Goal: Information Seeking & Learning: Compare options

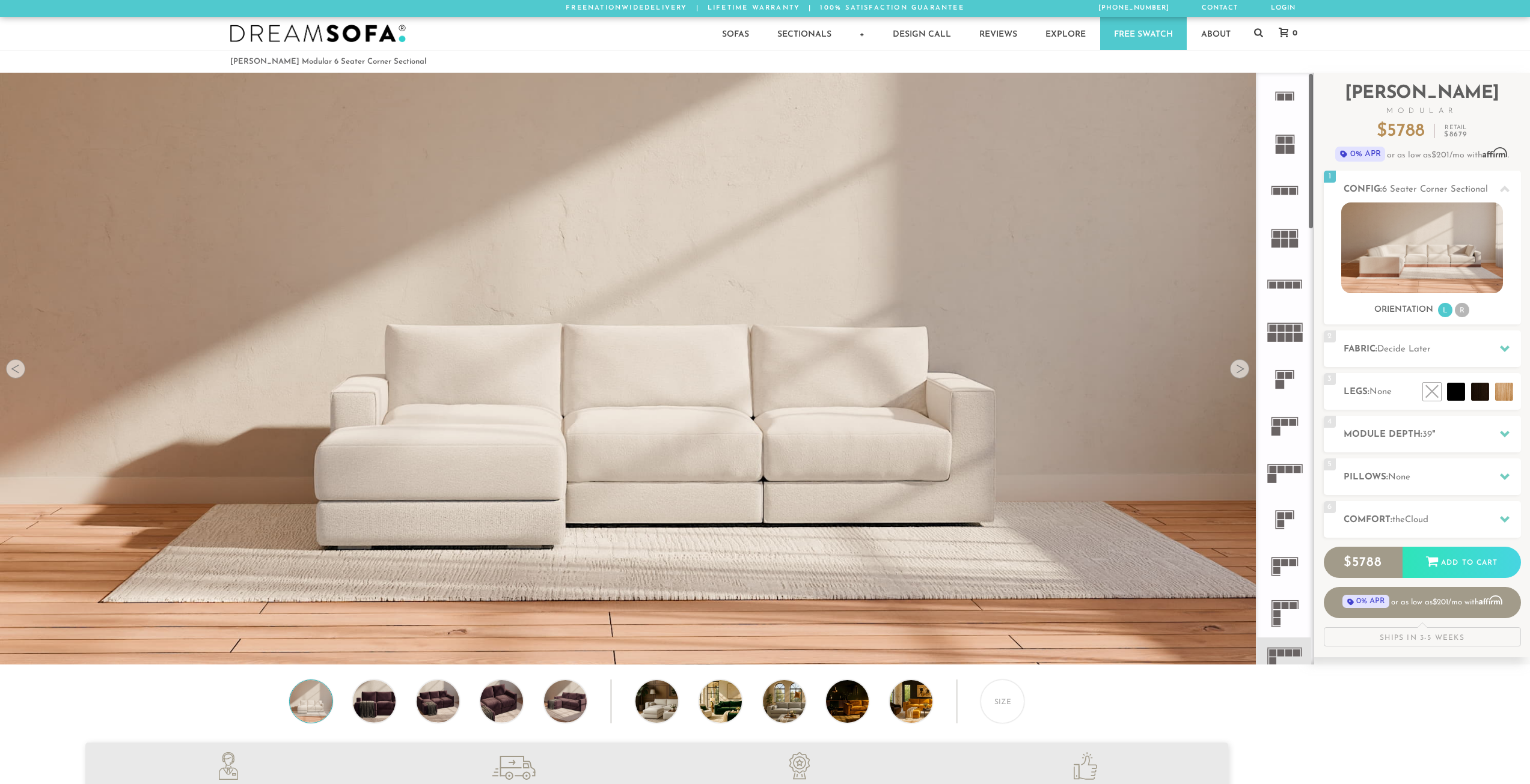
click at [1283, 373] on rect at bounding box center [1281, 375] width 7 height 7
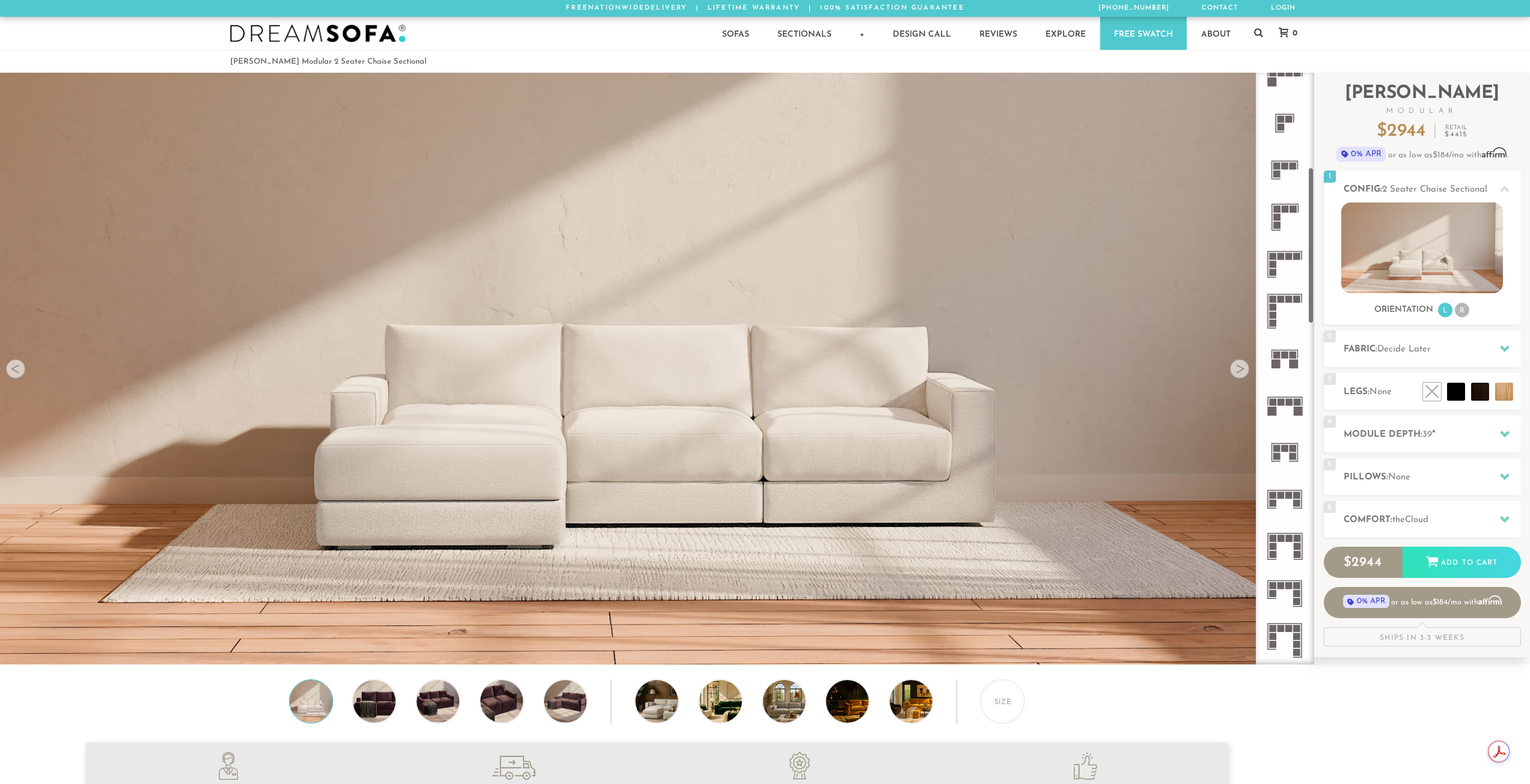
scroll to position [354, 0]
click at [1292, 309] on icon at bounding box center [1284, 307] width 47 height 46
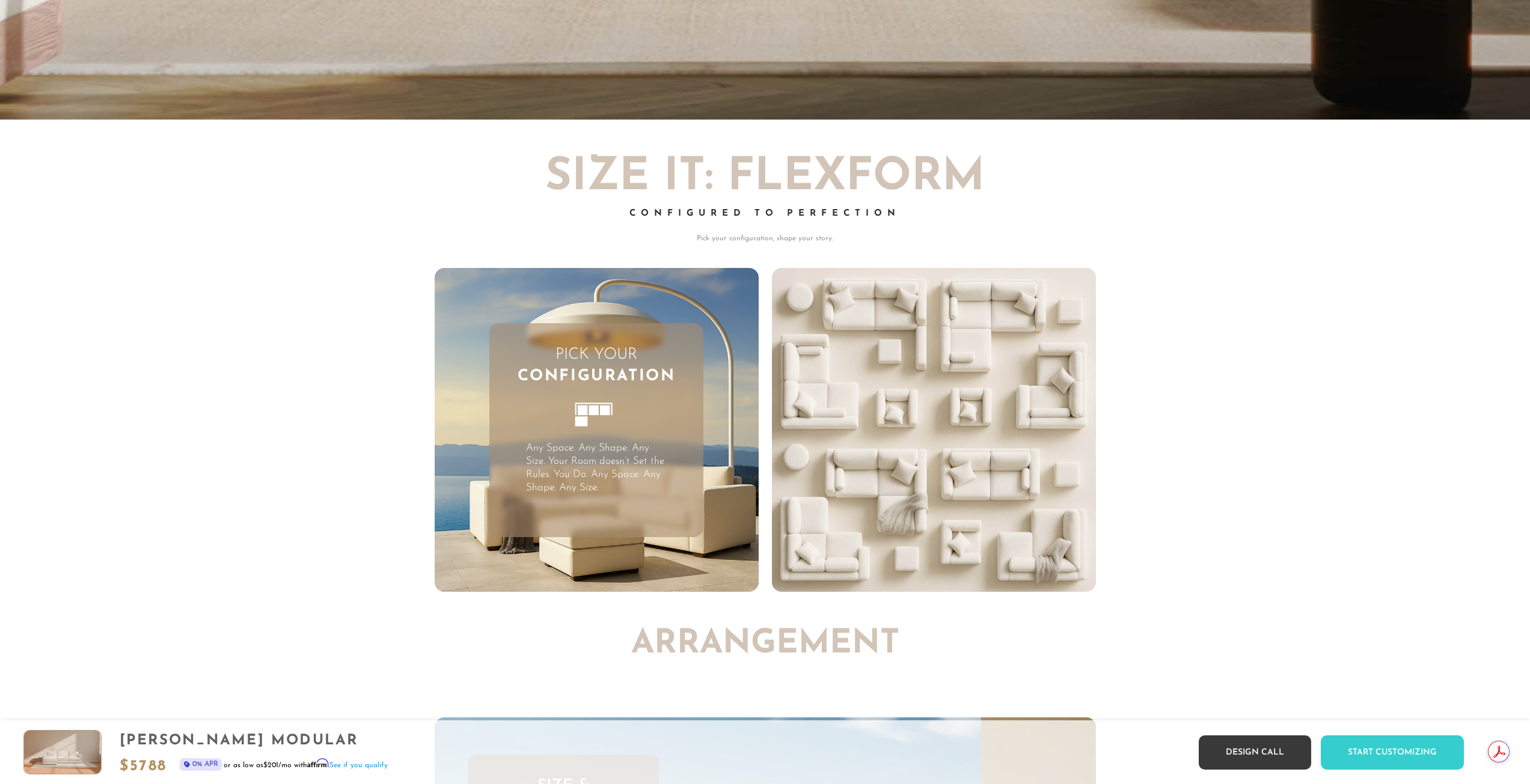
scroll to position [4195, 0]
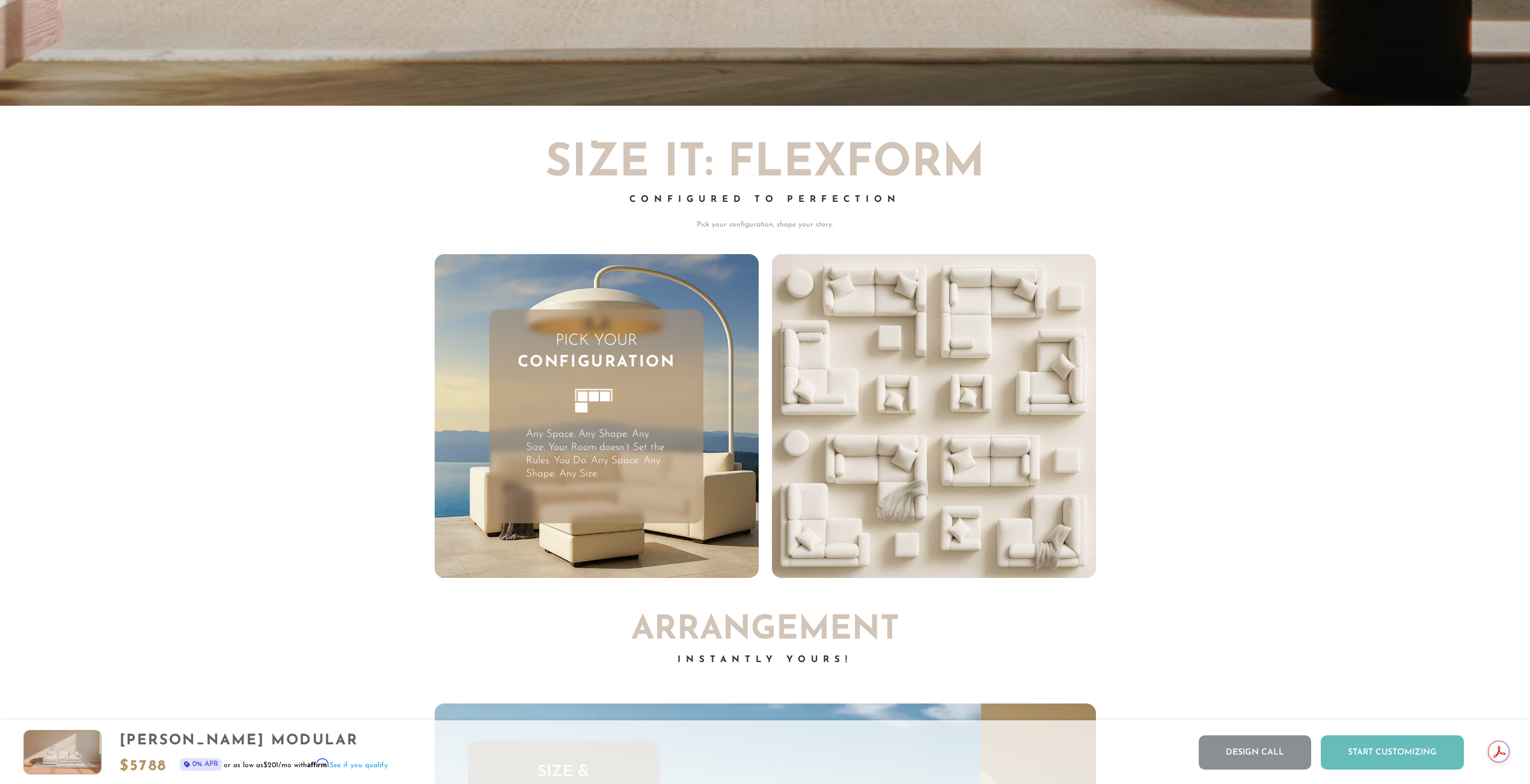
click at [1395, 759] on div "Start Customizing" at bounding box center [1393, 752] width 143 height 34
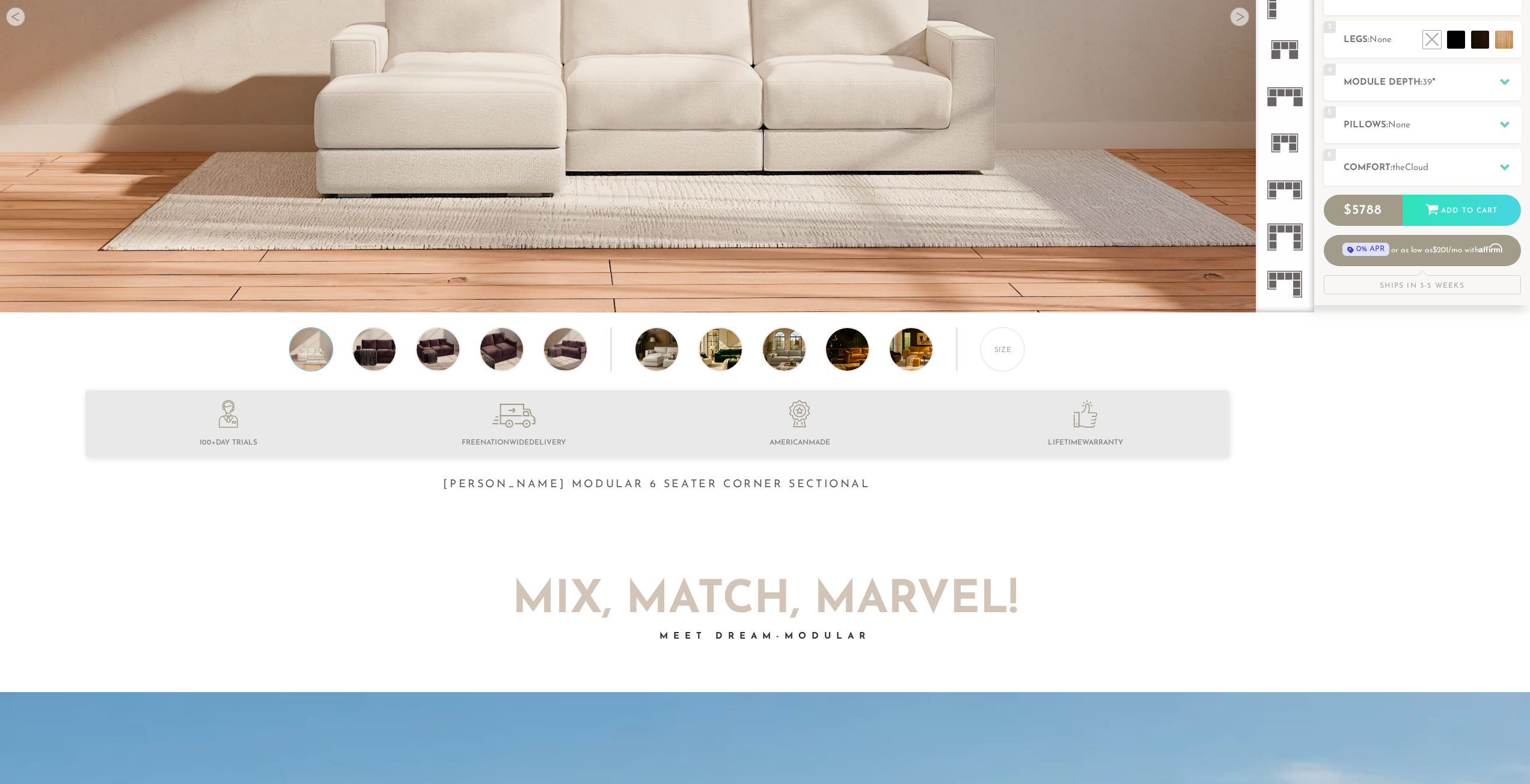
scroll to position [0, 0]
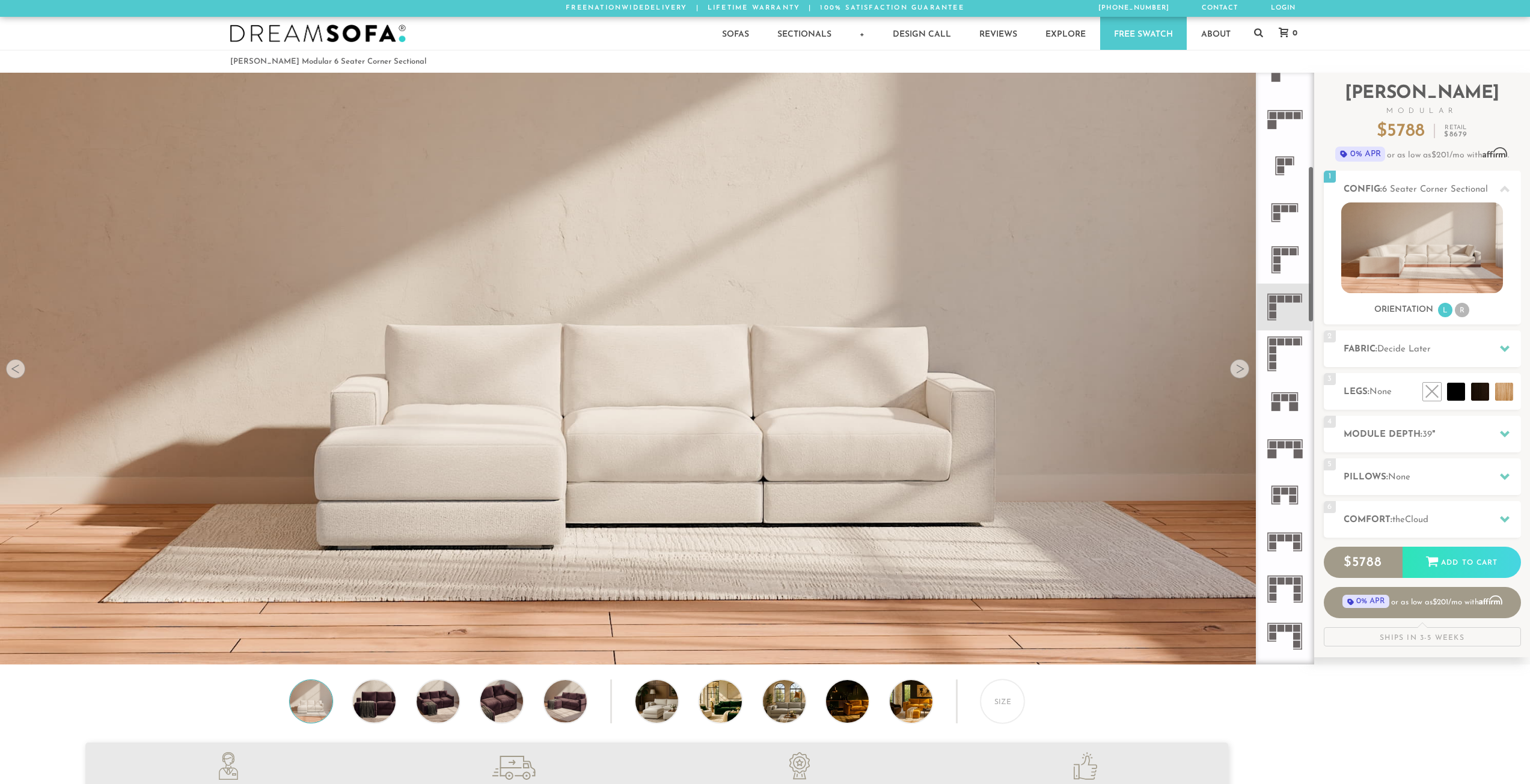
click at [1245, 371] on div at bounding box center [1239, 369] width 19 height 19
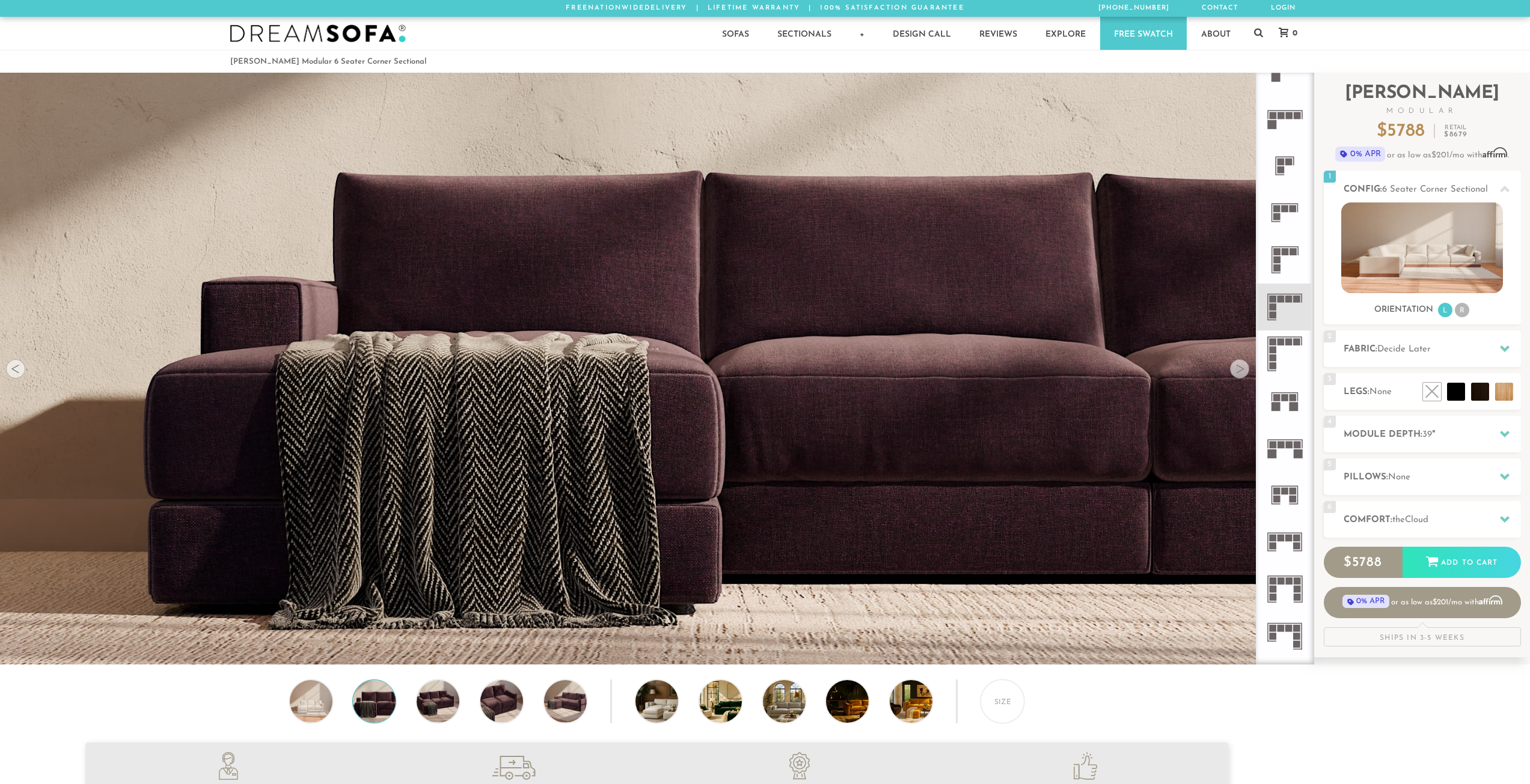
click at [1245, 371] on div at bounding box center [1239, 369] width 19 height 19
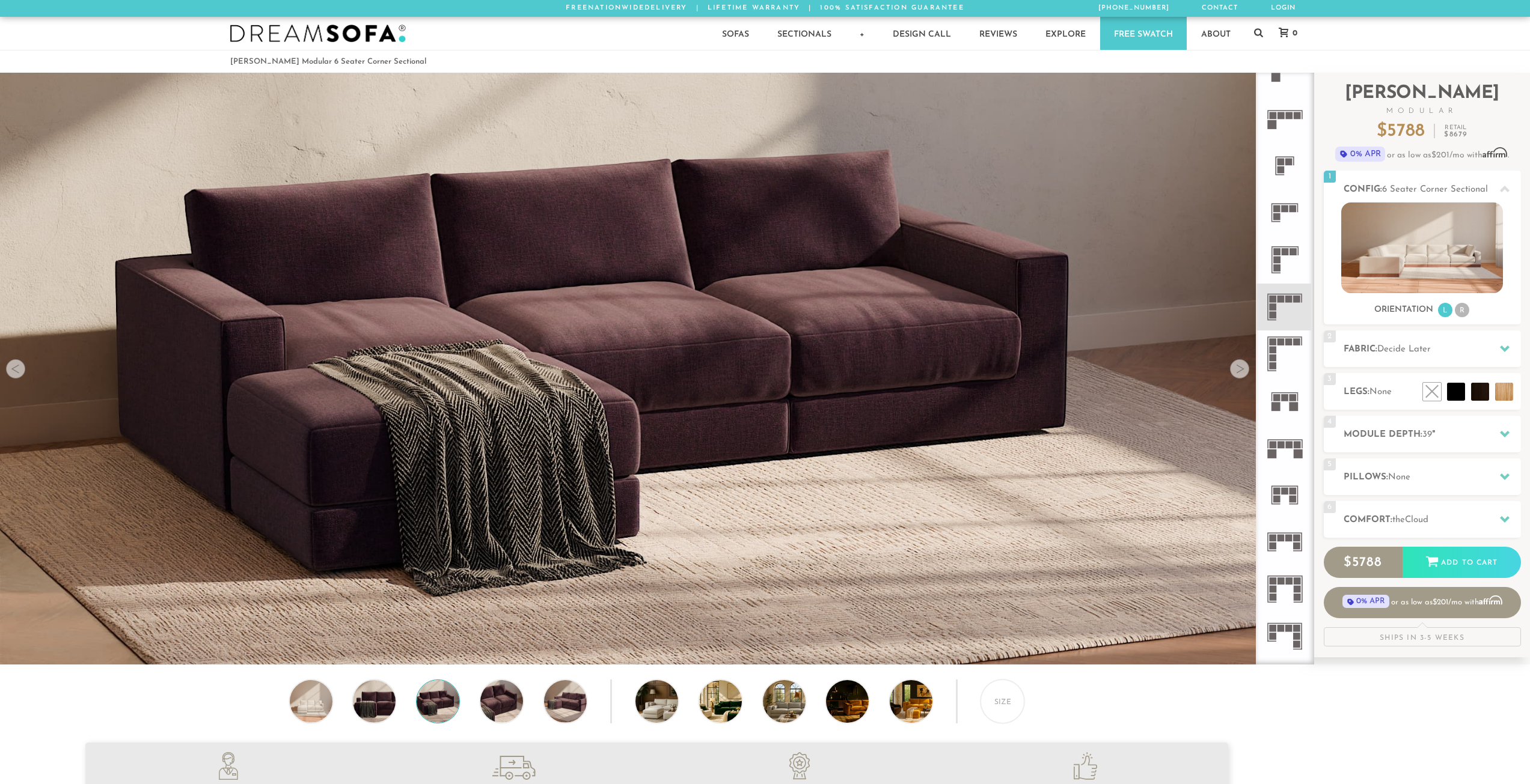
click at [1244, 371] on div at bounding box center [1239, 369] width 19 height 19
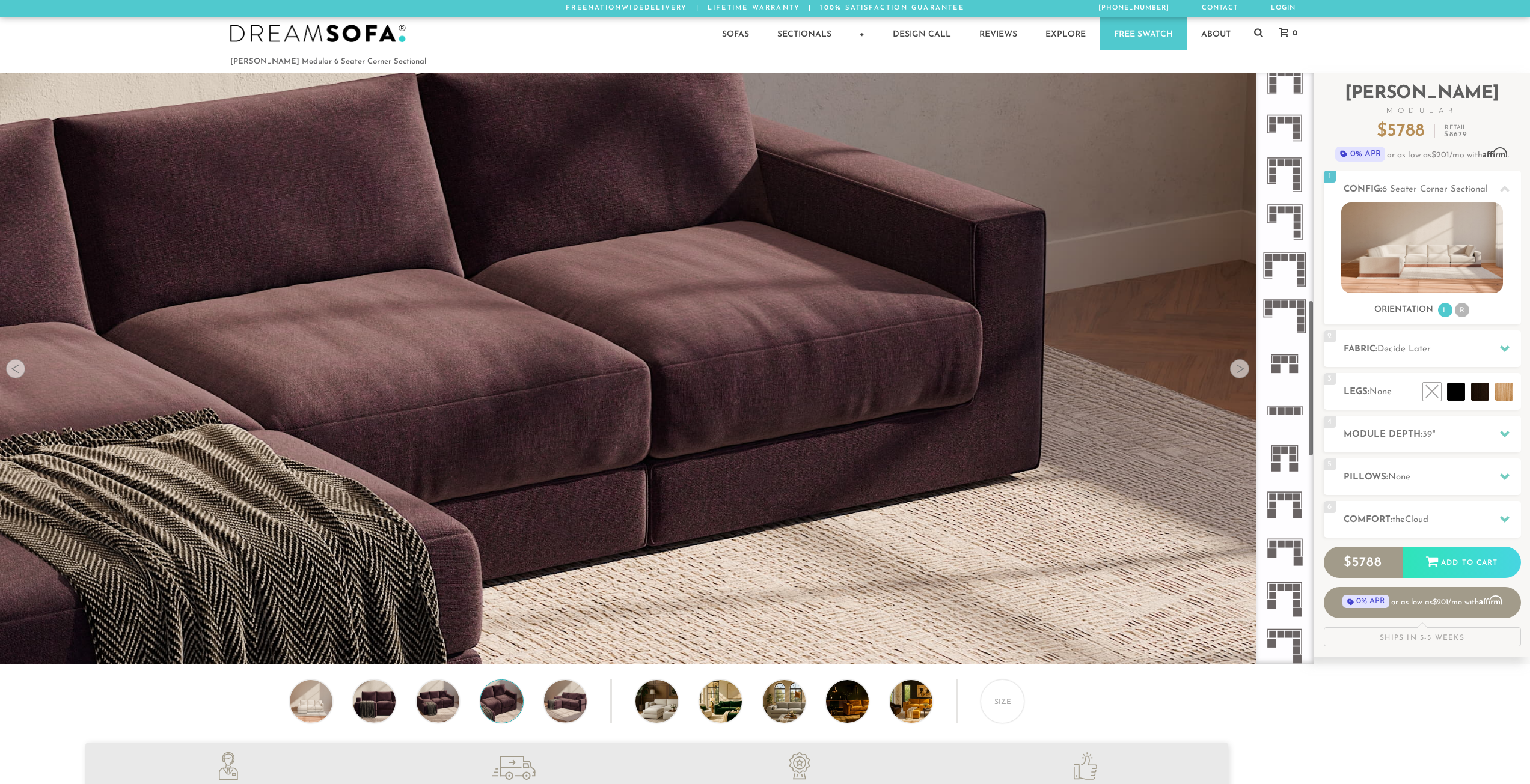
scroll to position [384, 0]
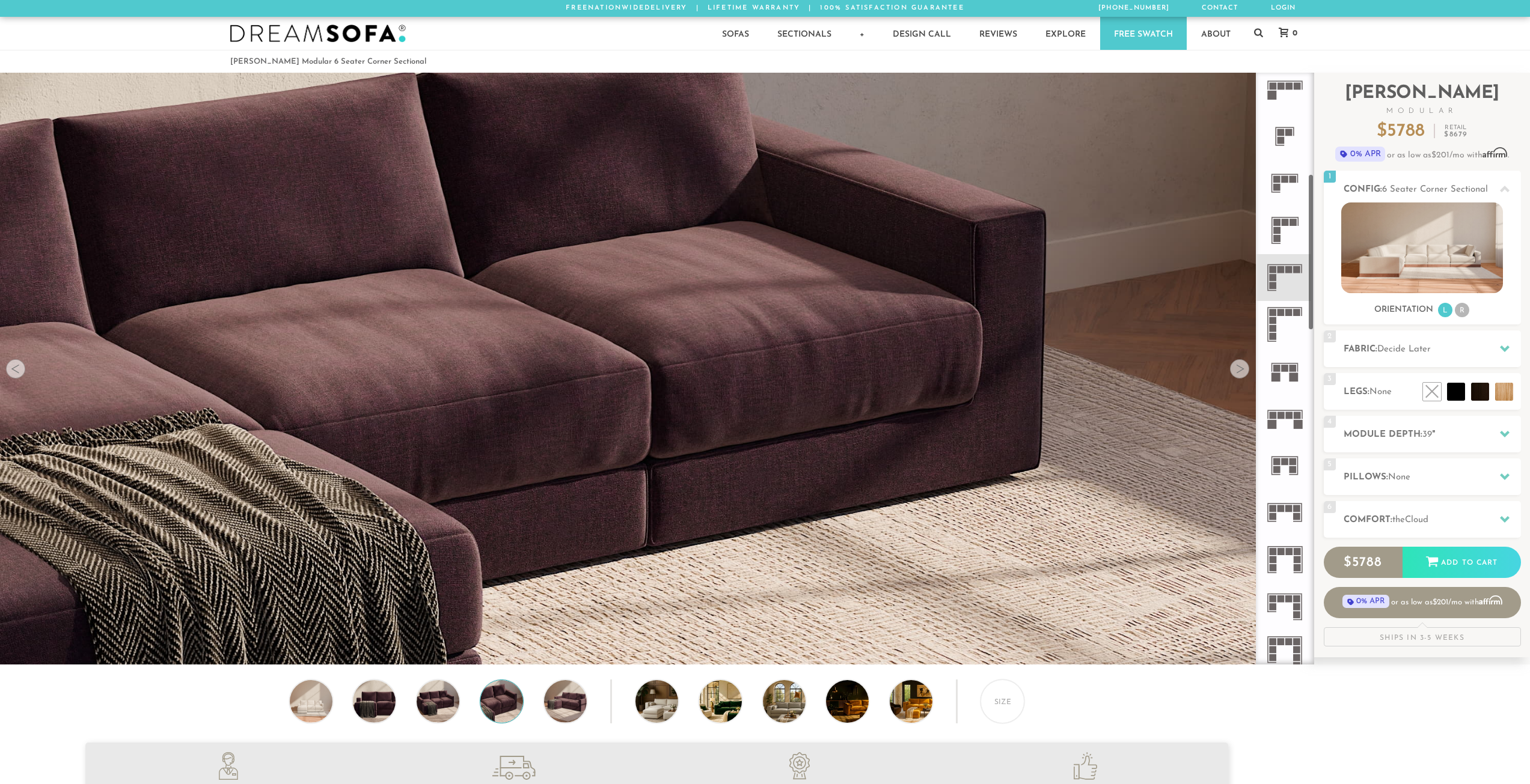
click at [1293, 277] on icon at bounding box center [1284, 277] width 47 height 46
click at [1399, 266] on img at bounding box center [1422, 247] width 162 height 91
click at [1461, 307] on li "R" at bounding box center [1462, 310] width 14 height 14
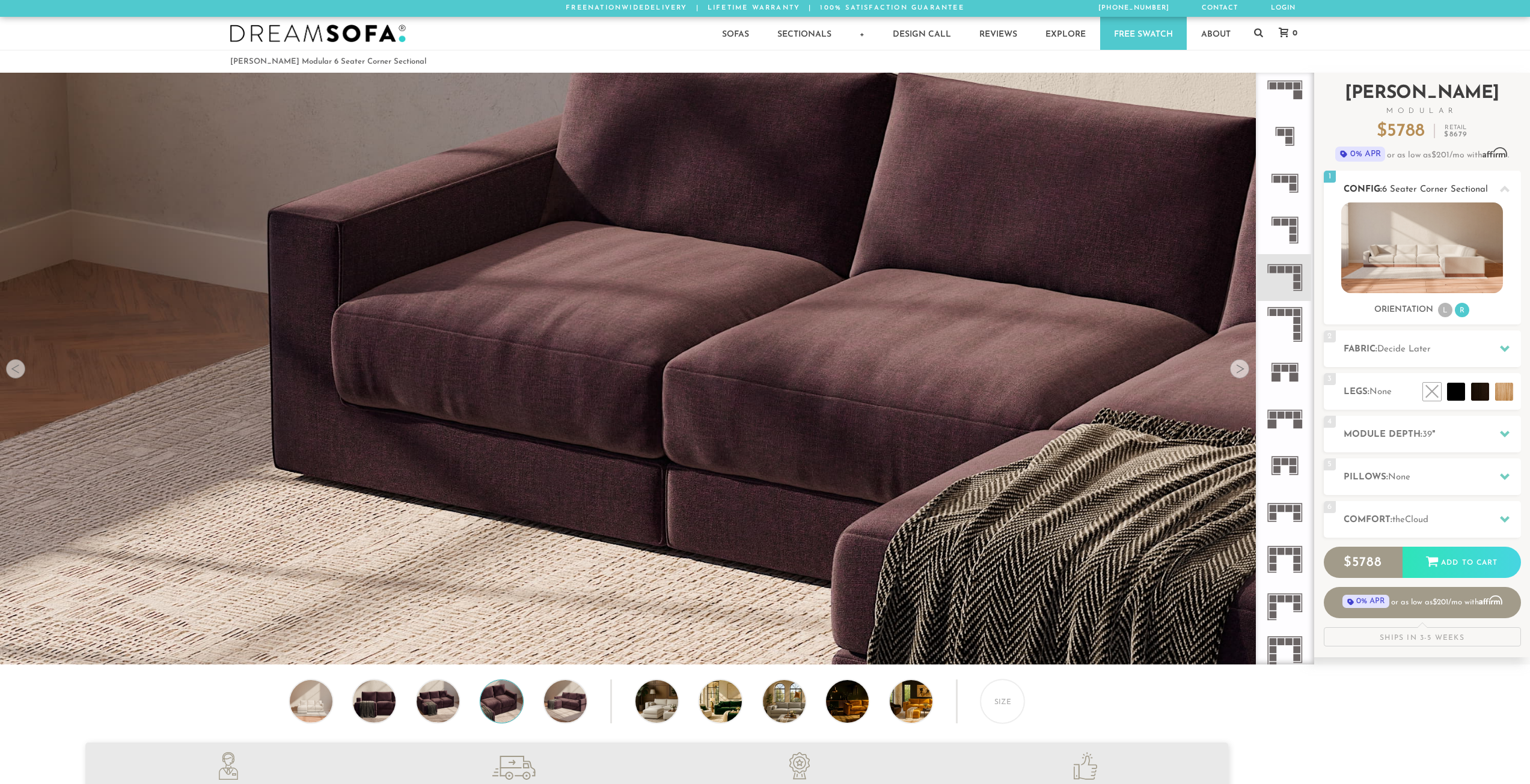
click at [1438, 311] on li "L" at bounding box center [1445, 310] width 14 height 14
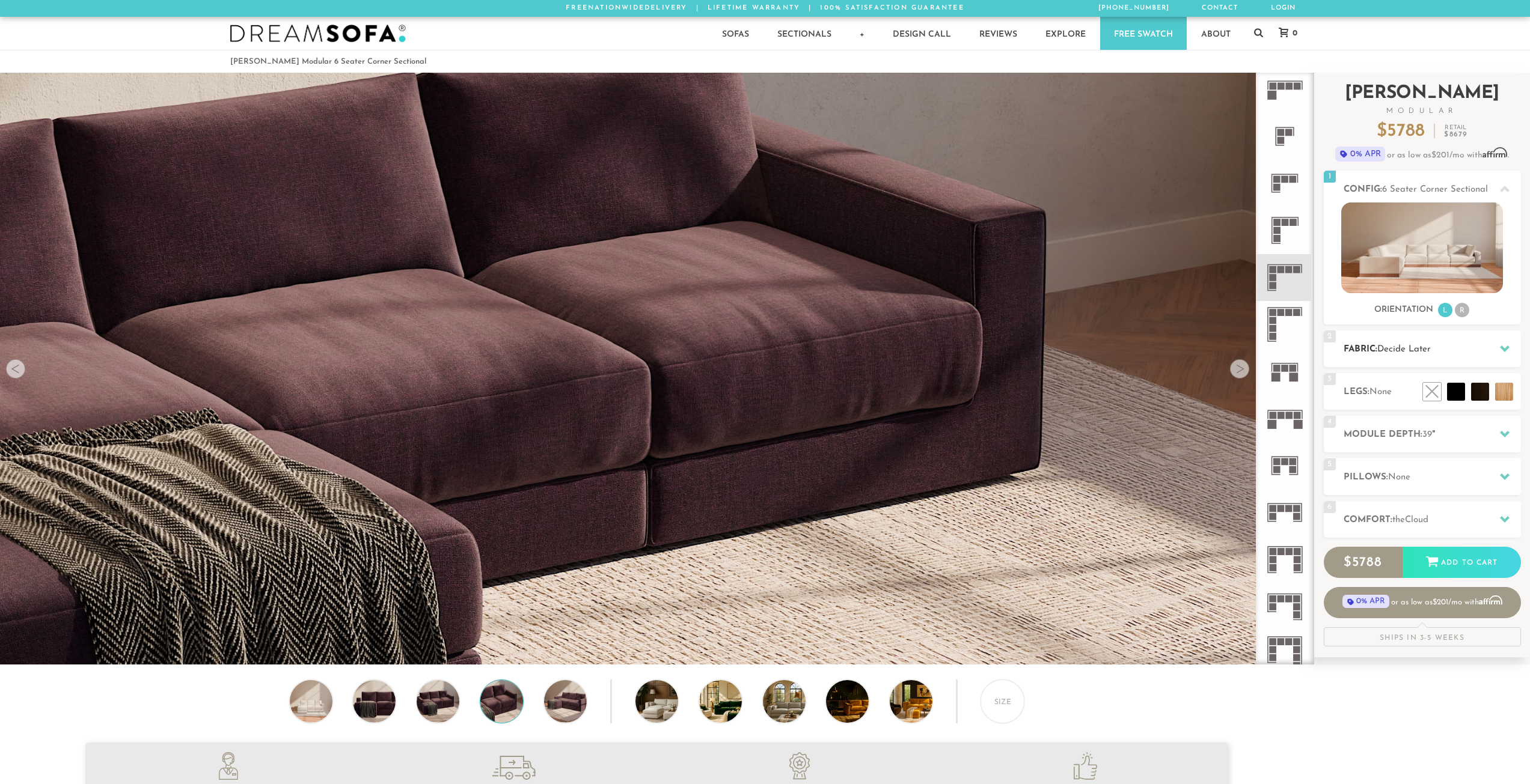
click at [1409, 350] on span "Decide Later" at bounding box center [1404, 349] width 54 height 9
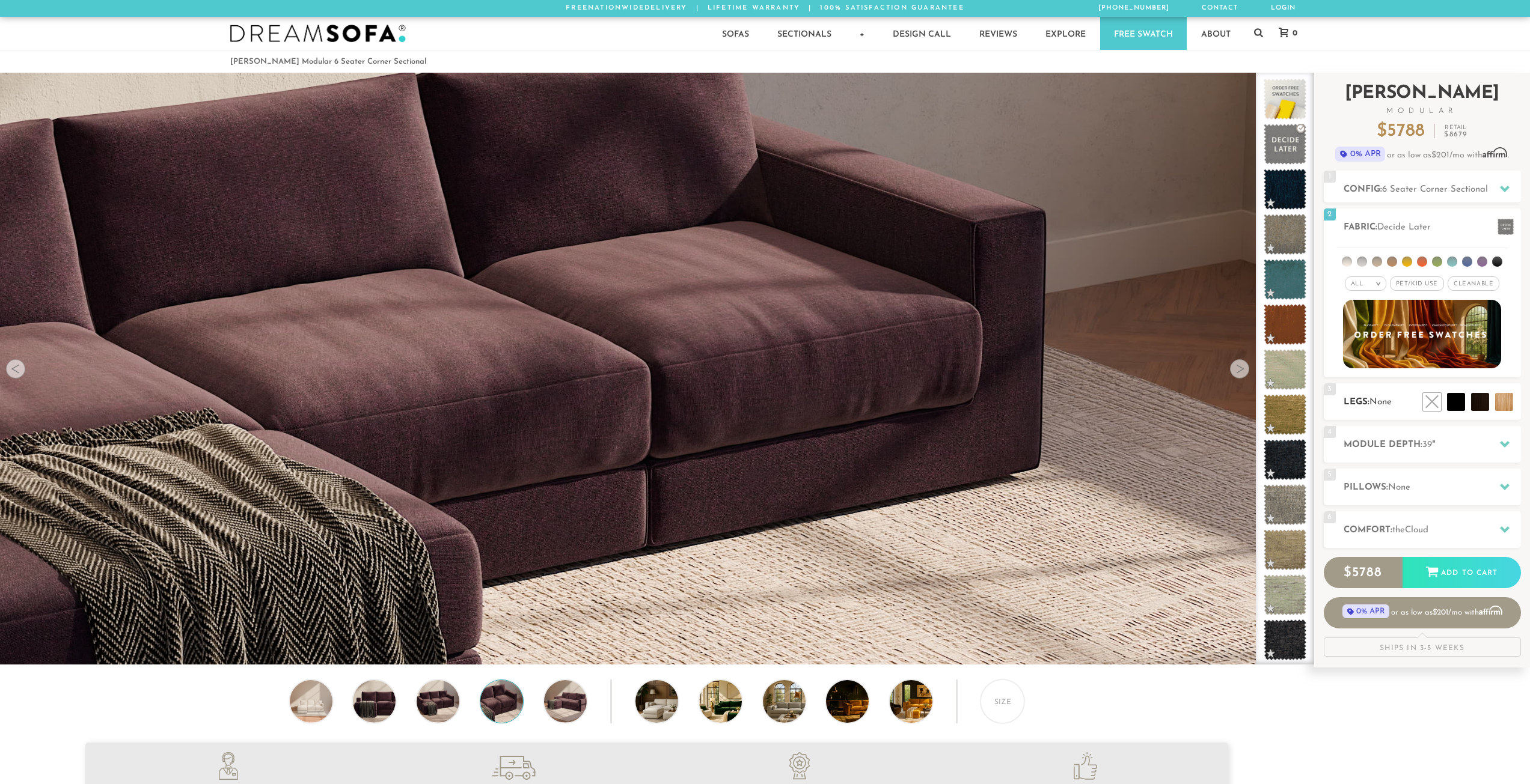
click at [1397, 396] on h2 "Legs: None" at bounding box center [1432, 403] width 177 height 14
click at [1509, 405] on li at bounding box center [1477, 375] width 73 height 72
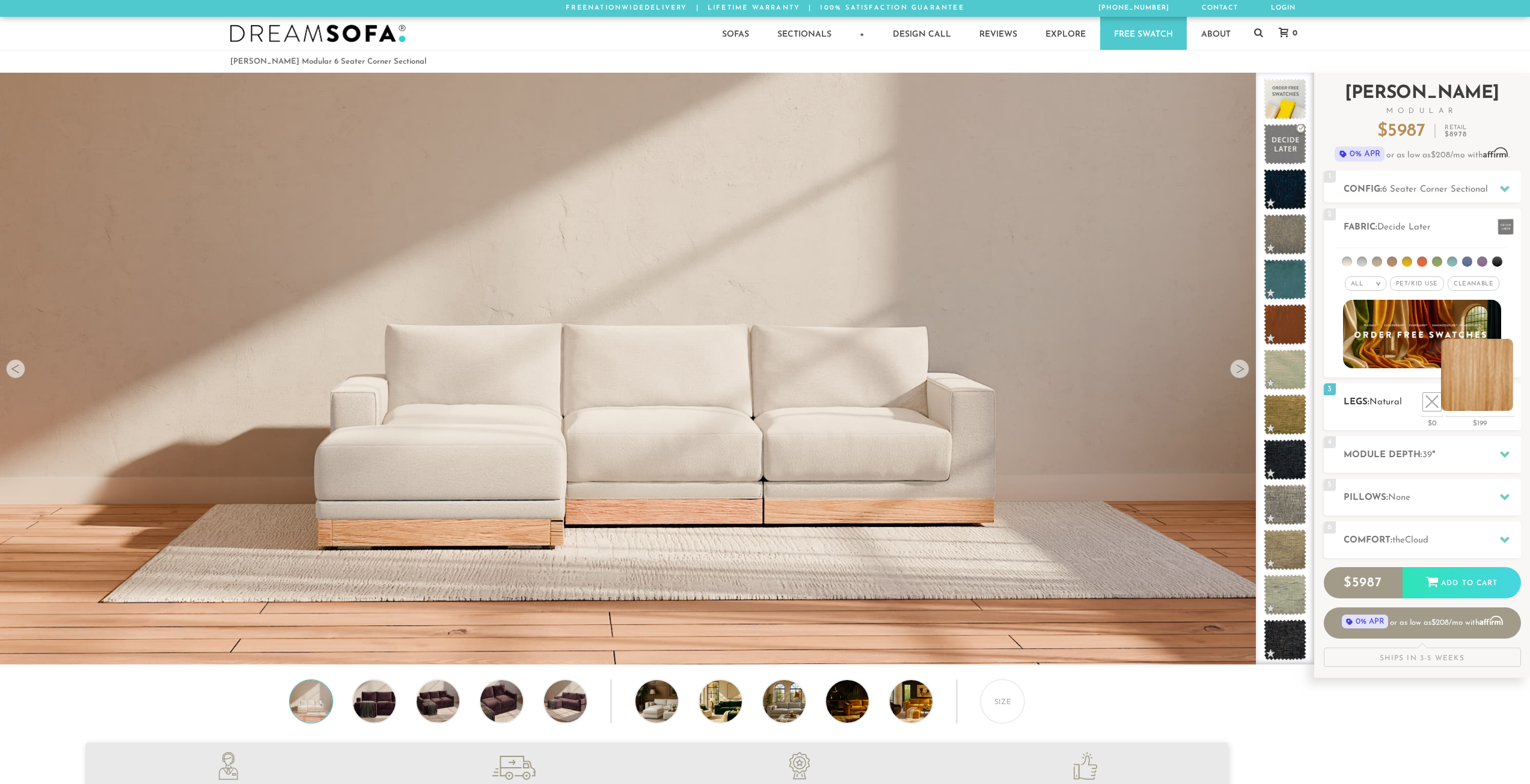
click at [1506, 399] on li at bounding box center [1477, 375] width 73 height 72
click at [1431, 400] on li at bounding box center [1405, 375] width 73 height 72
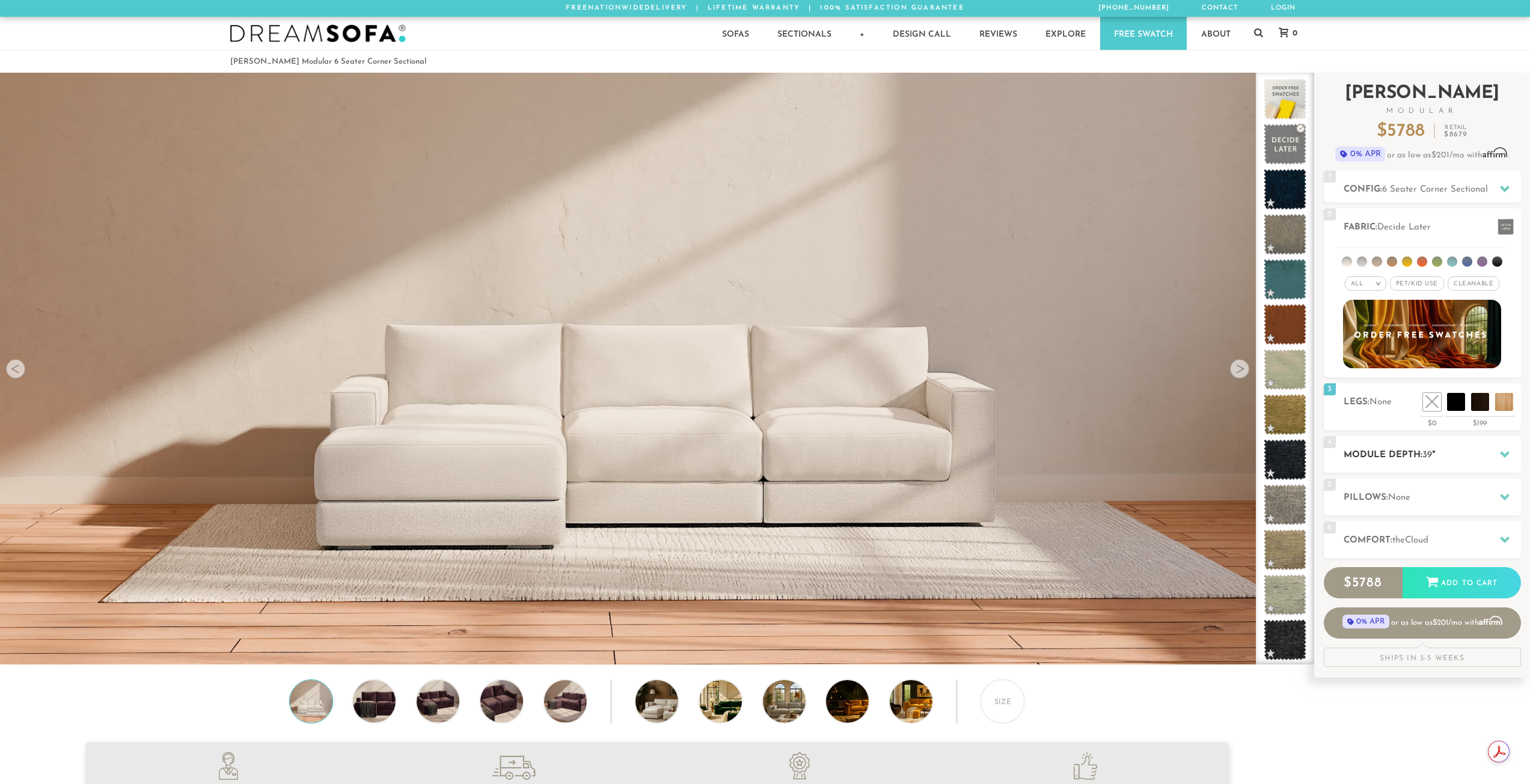
click at [1443, 456] on h2 "Module Depth: 39 "" at bounding box center [1432, 455] width 177 height 14
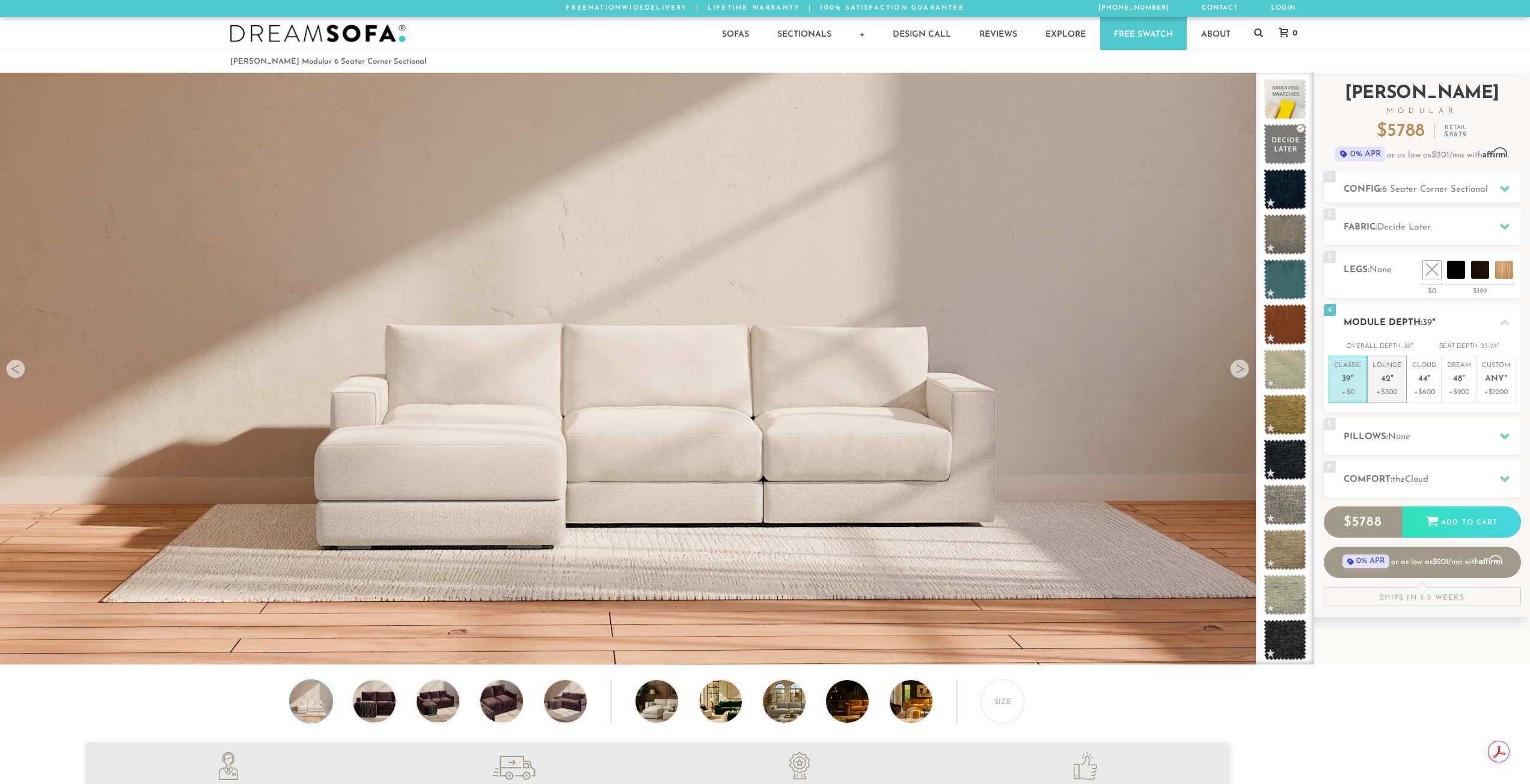
click at [1385, 376] on span "42" at bounding box center [1386, 379] width 9 height 10
click at [1351, 388] on p "+$0" at bounding box center [1347, 392] width 28 height 11
click at [1397, 441] on span "None" at bounding box center [1399, 437] width 22 height 9
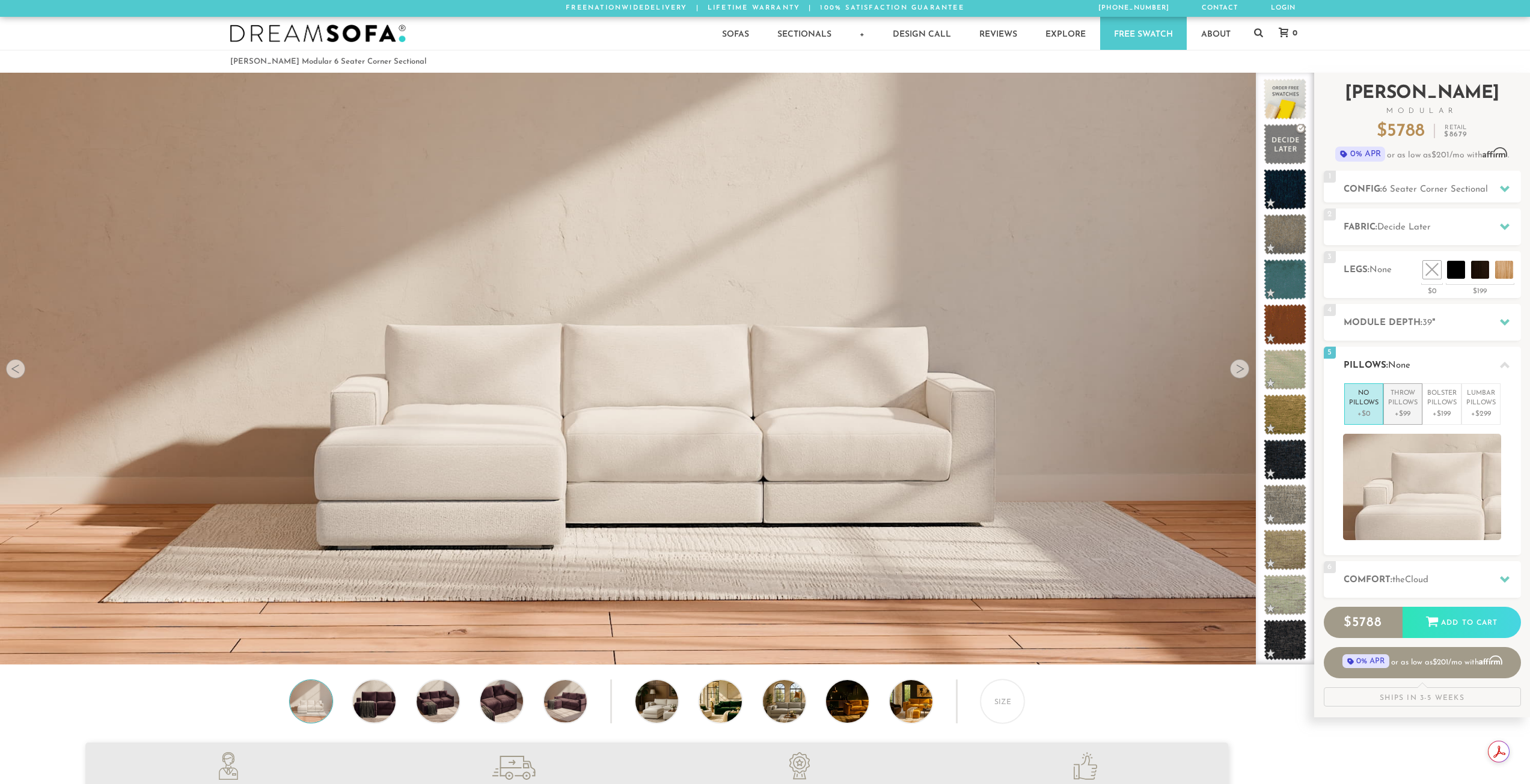
click at [1399, 397] on p "Throw Pillows" at bounding box center [1402, 398] width 29 height 20
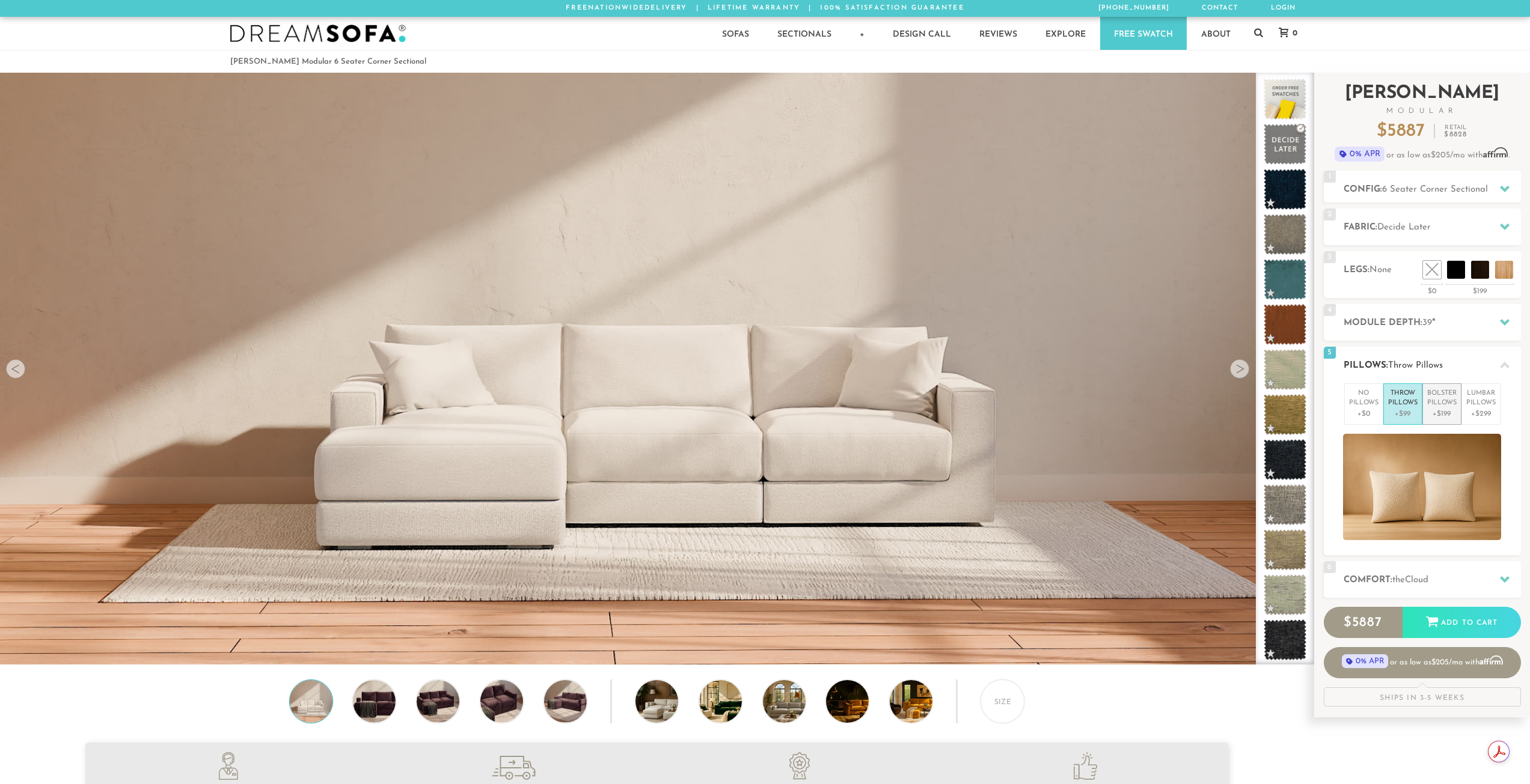
click at [1437, 399] on p "Bolster Pillows" at bounding box center [1442, 398] width 29 height 20
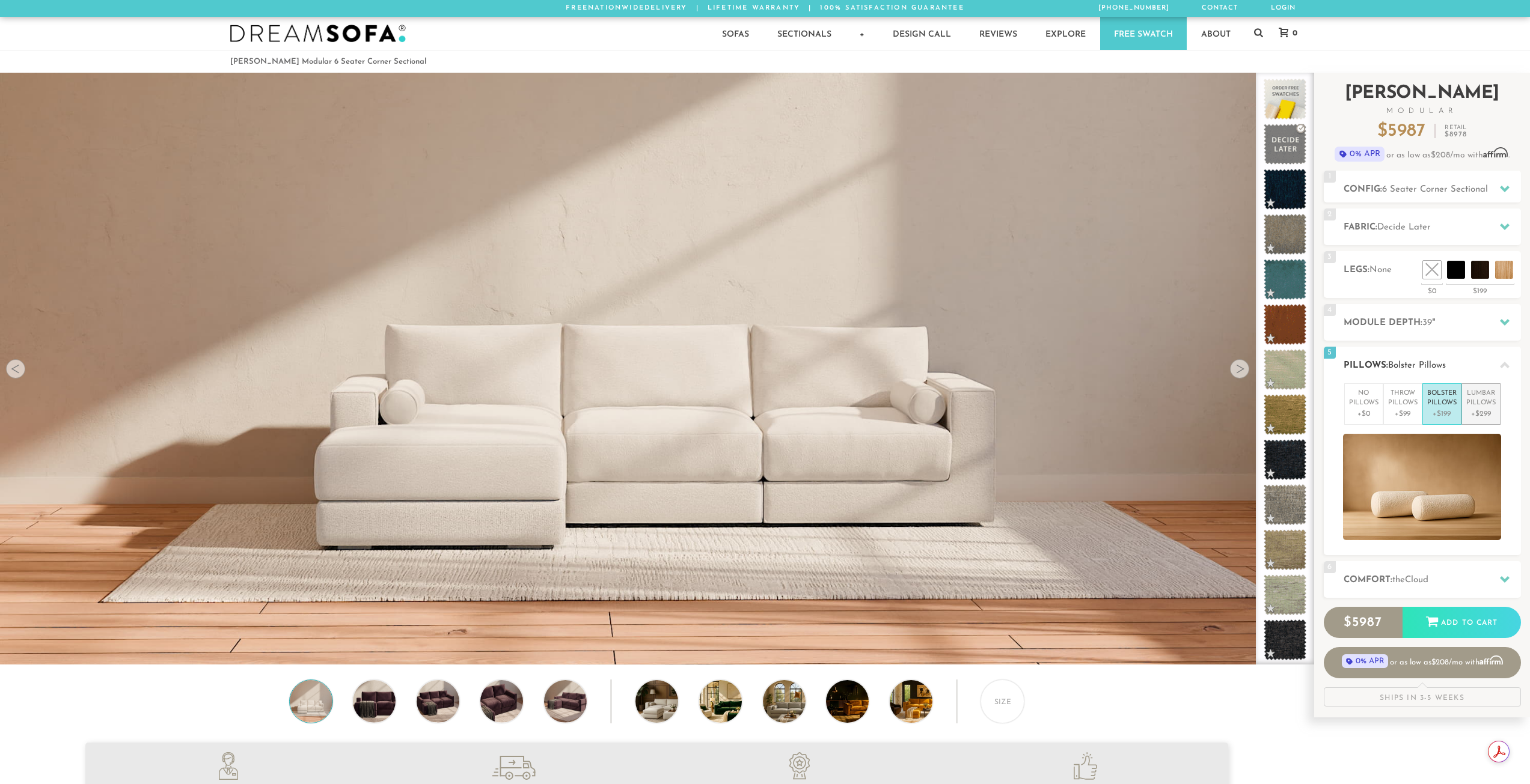
click at [1481, 401] on p "Lumbar Pillows" at bounding box center [1480, 398] width 29 height 20
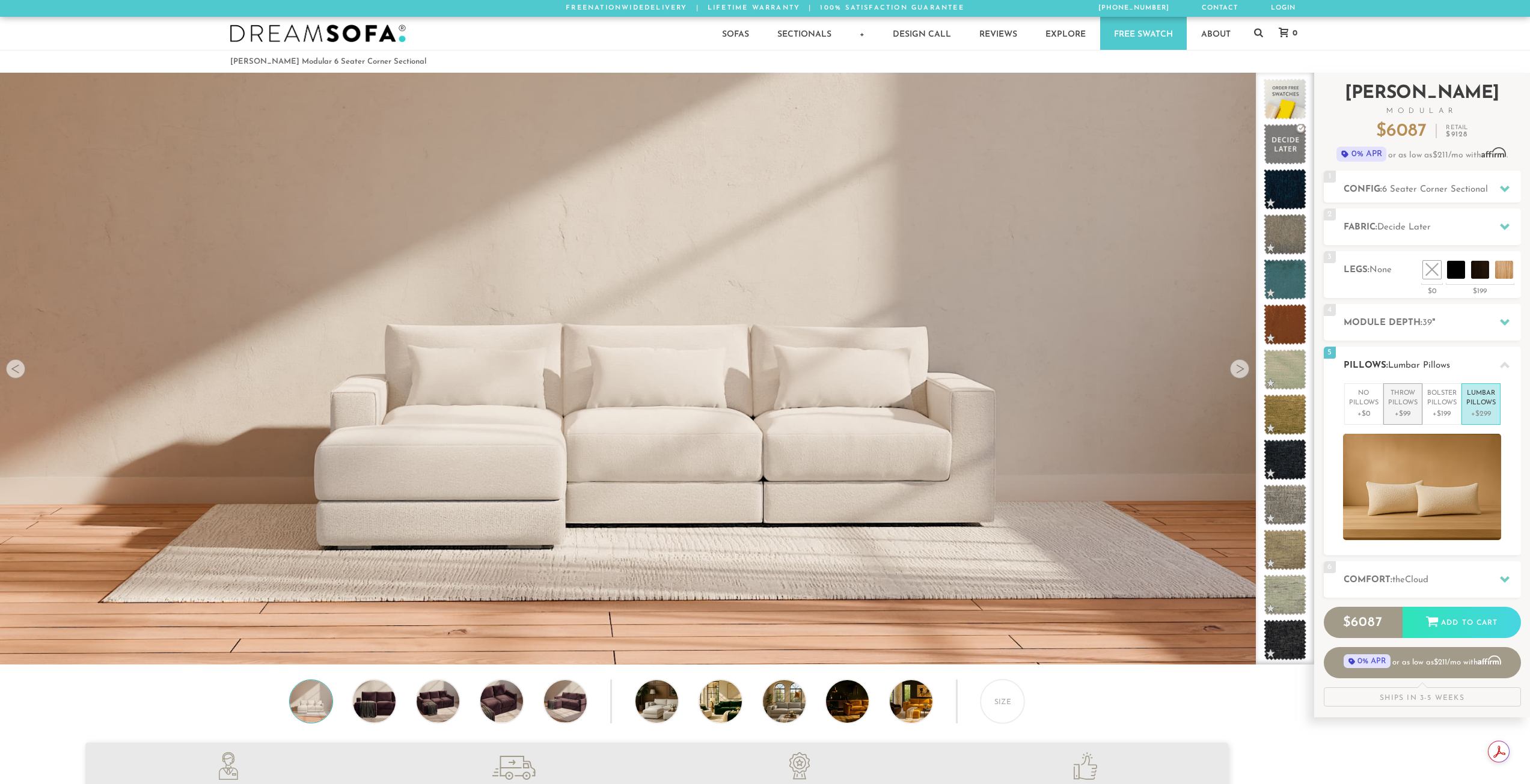
click at [1405, 414] on p "+$99" at bounding box center [1402, 414] width 29 height 11
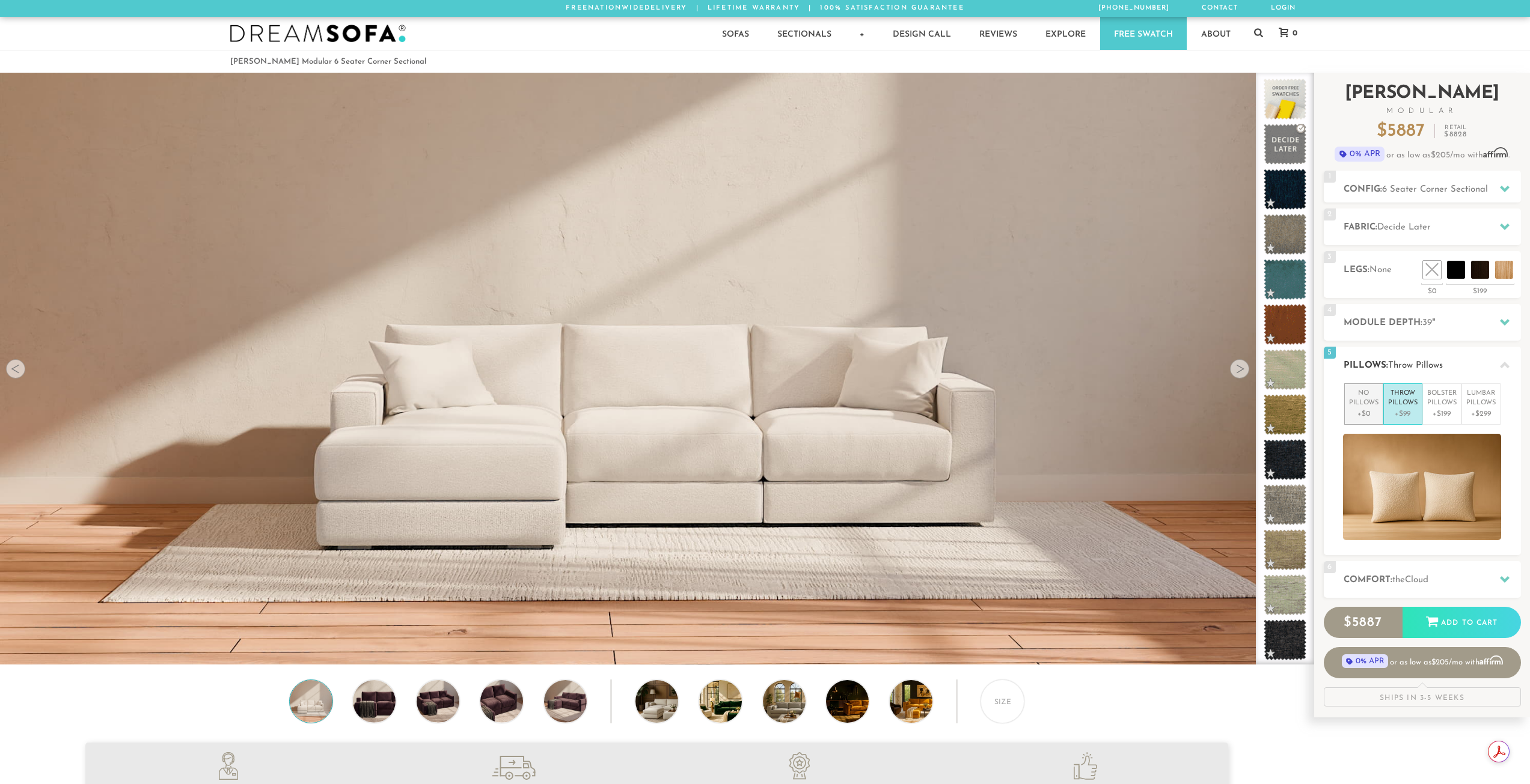
click at [1372, 420] on li "No Pillows +$0" at bounding box center [1364, 404] width 39 height 42
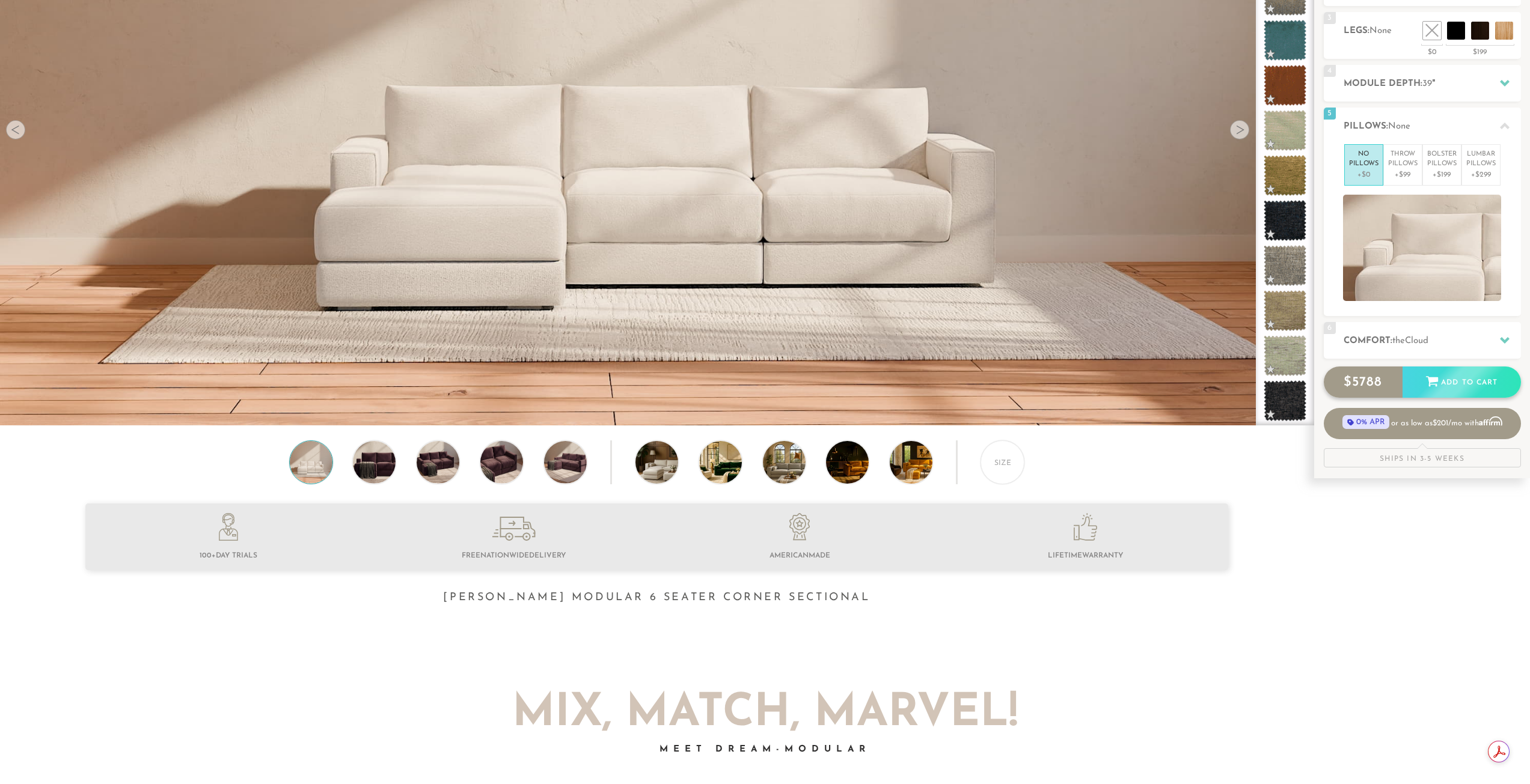
scroll to position [240, 0]
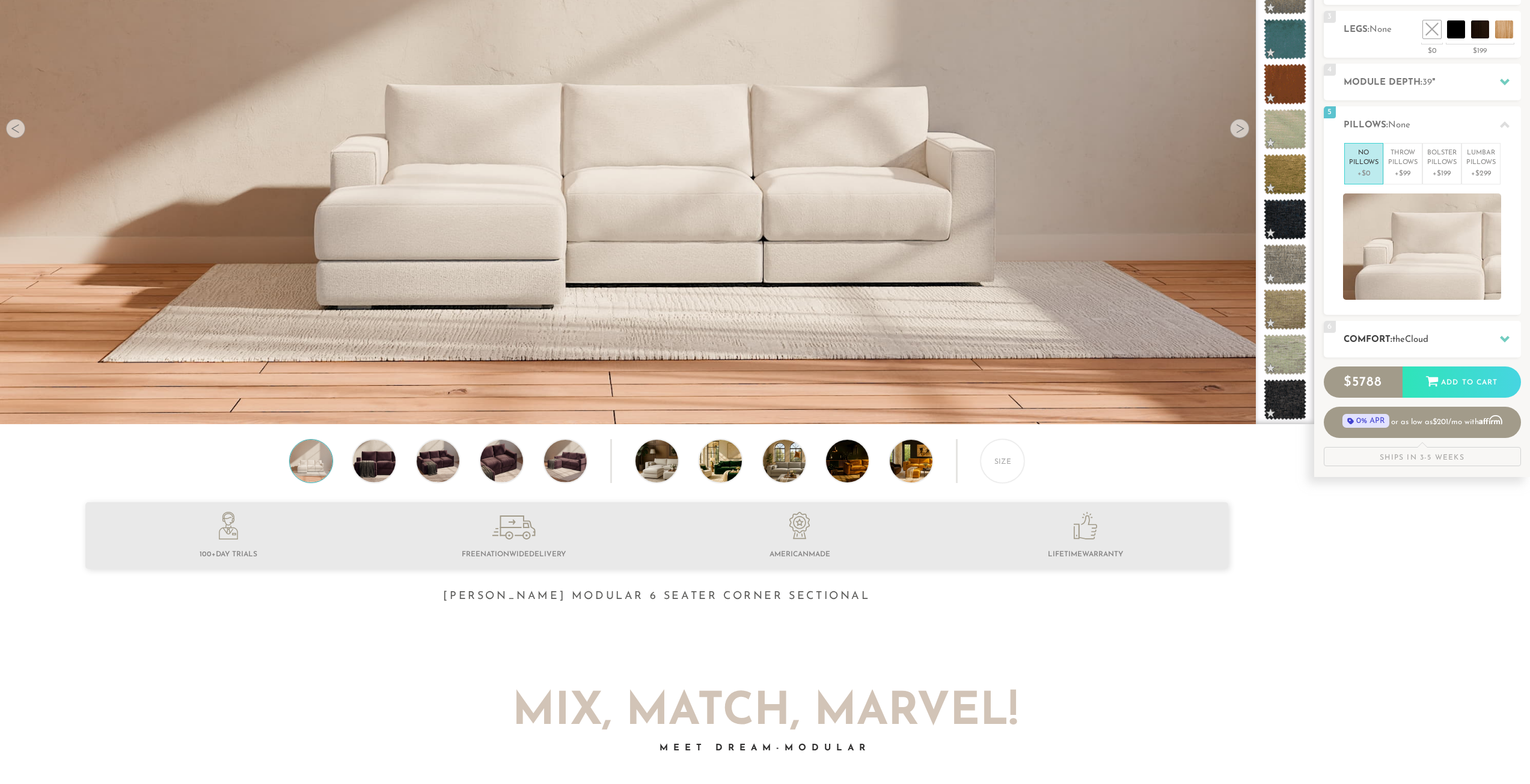
click at [1475, 333] on h2 "Comfort: the Cloud" at bounding box center [1432, 340] width 177 height 14
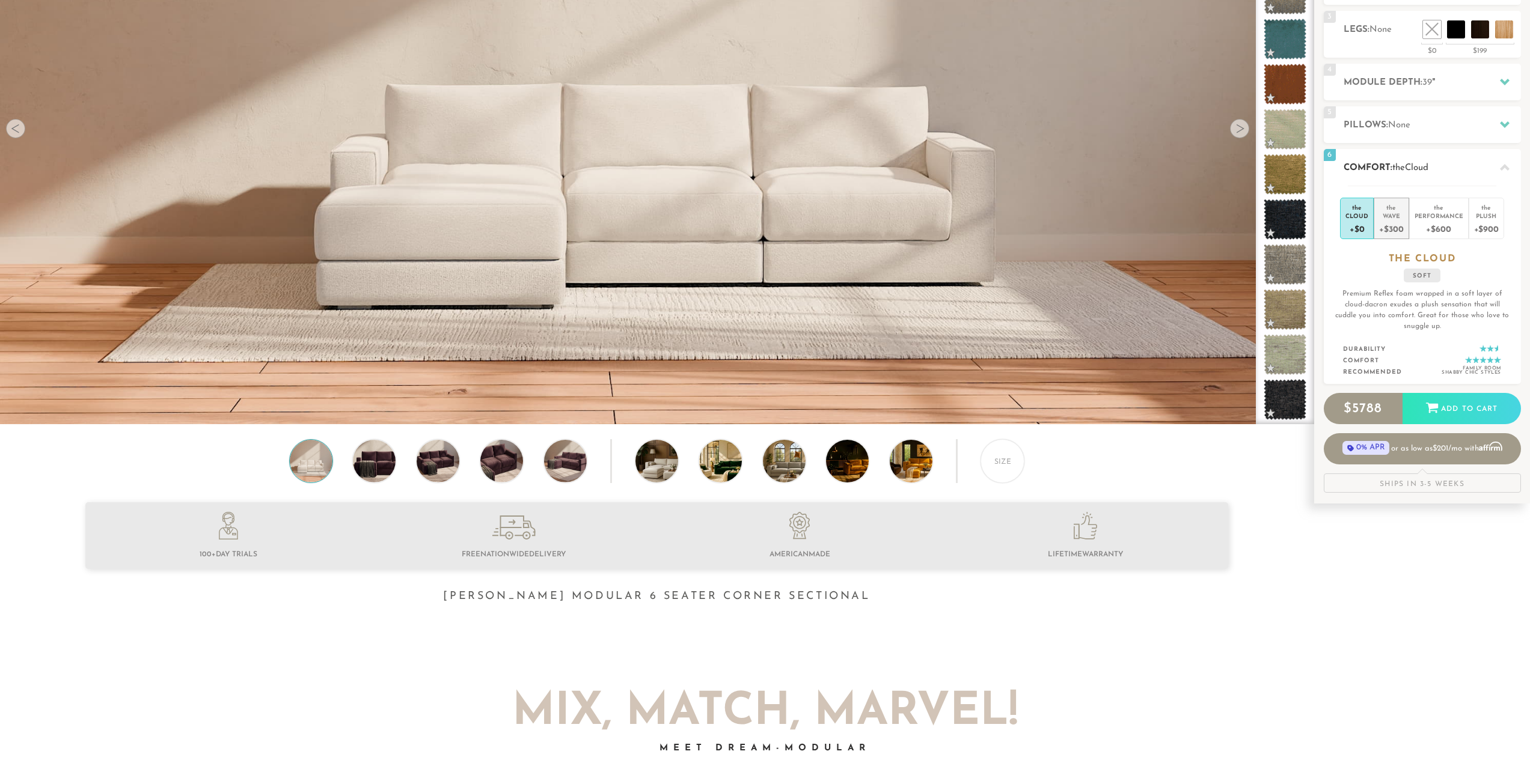
click at [1392, 213] on div "Wave" at bounding box center [1391, 215] width 24 height 9
click at [1459, 221] on div "+$600" at bounding box center [1439, 229] width 49 height 17
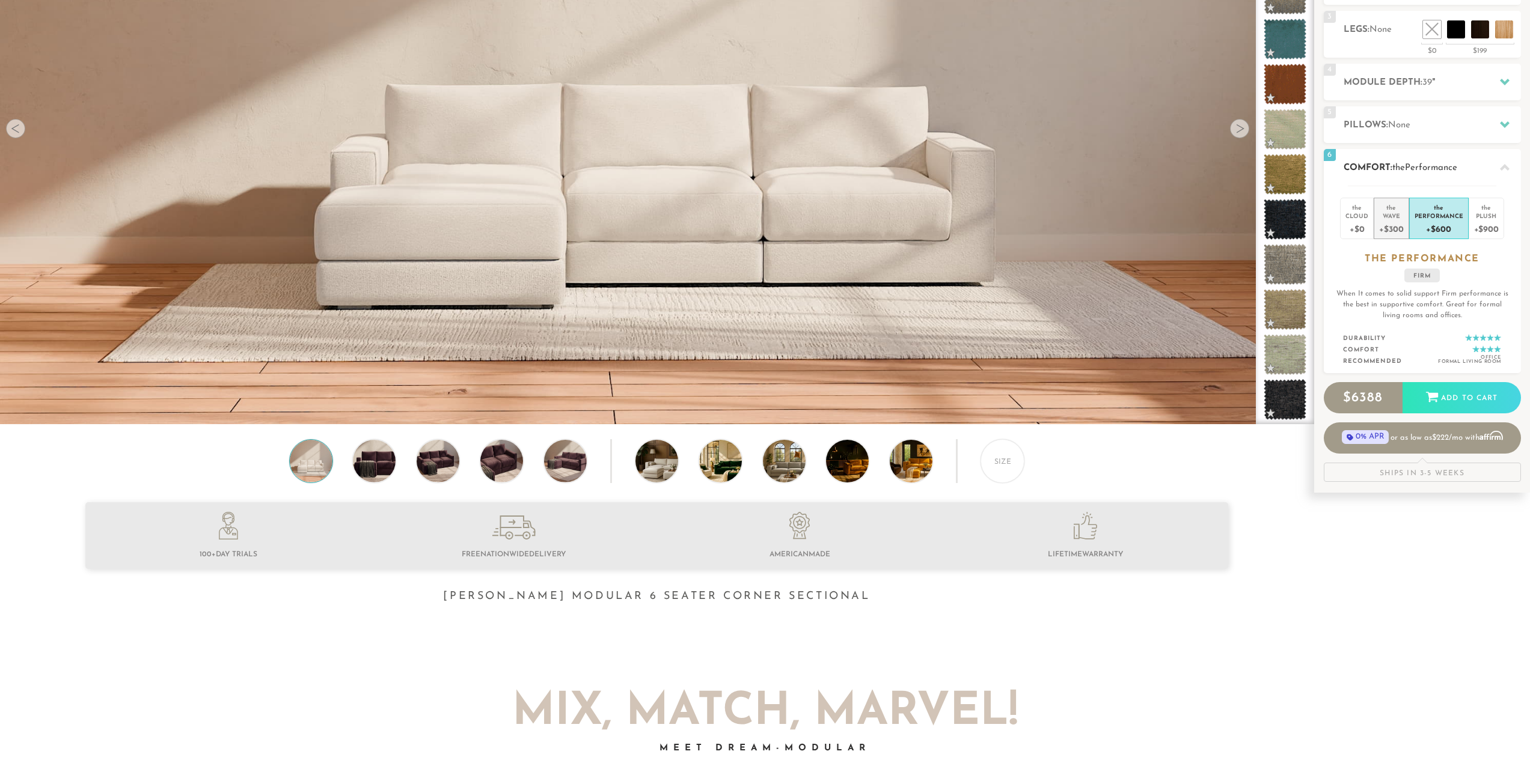
click at [1389, 221] on div "+$300" at bounding box center [1391, 229] width 24 height 17
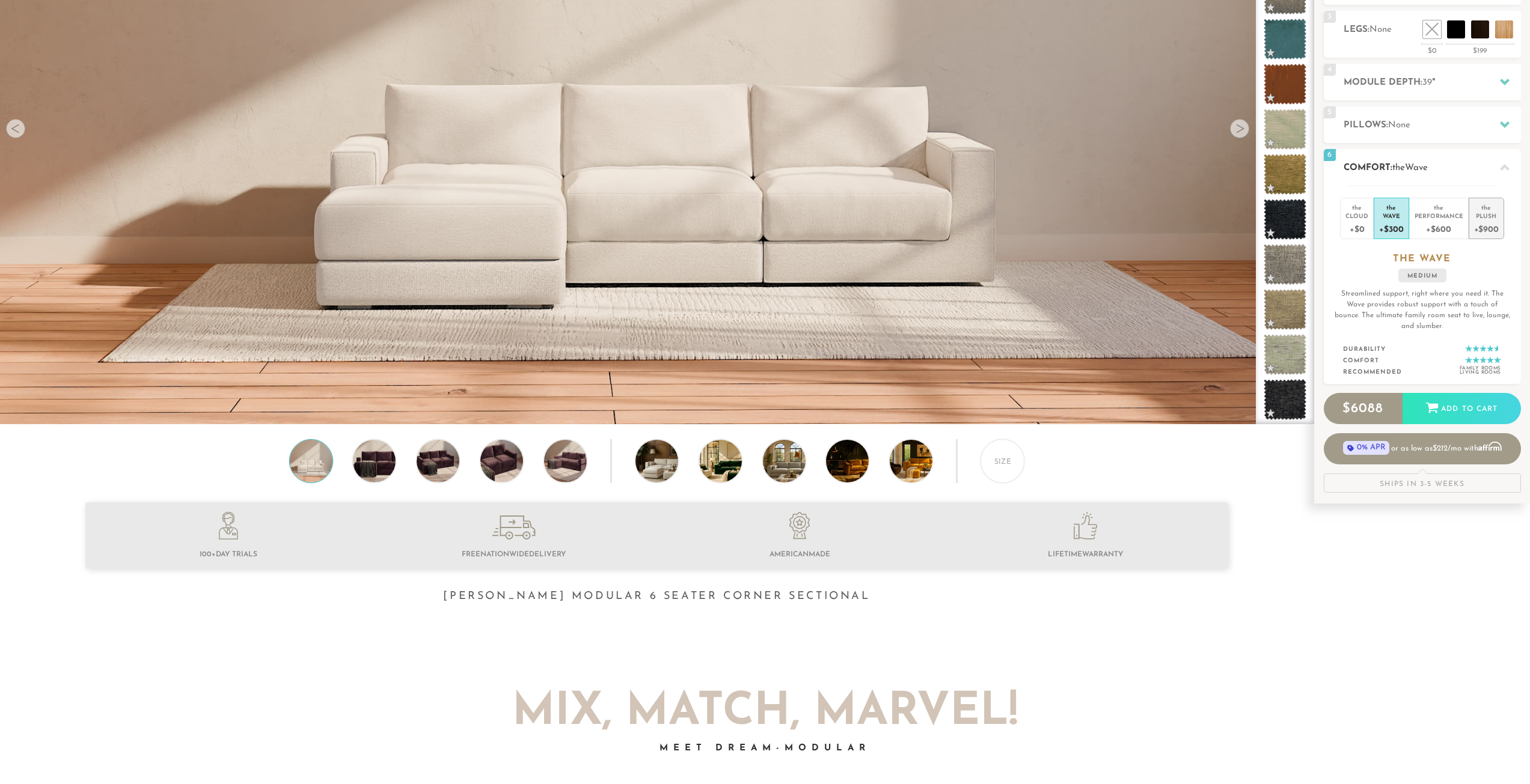
click at [1485, 223] on div "+$900" at bounding box center [1486, 229] width 24 height 17
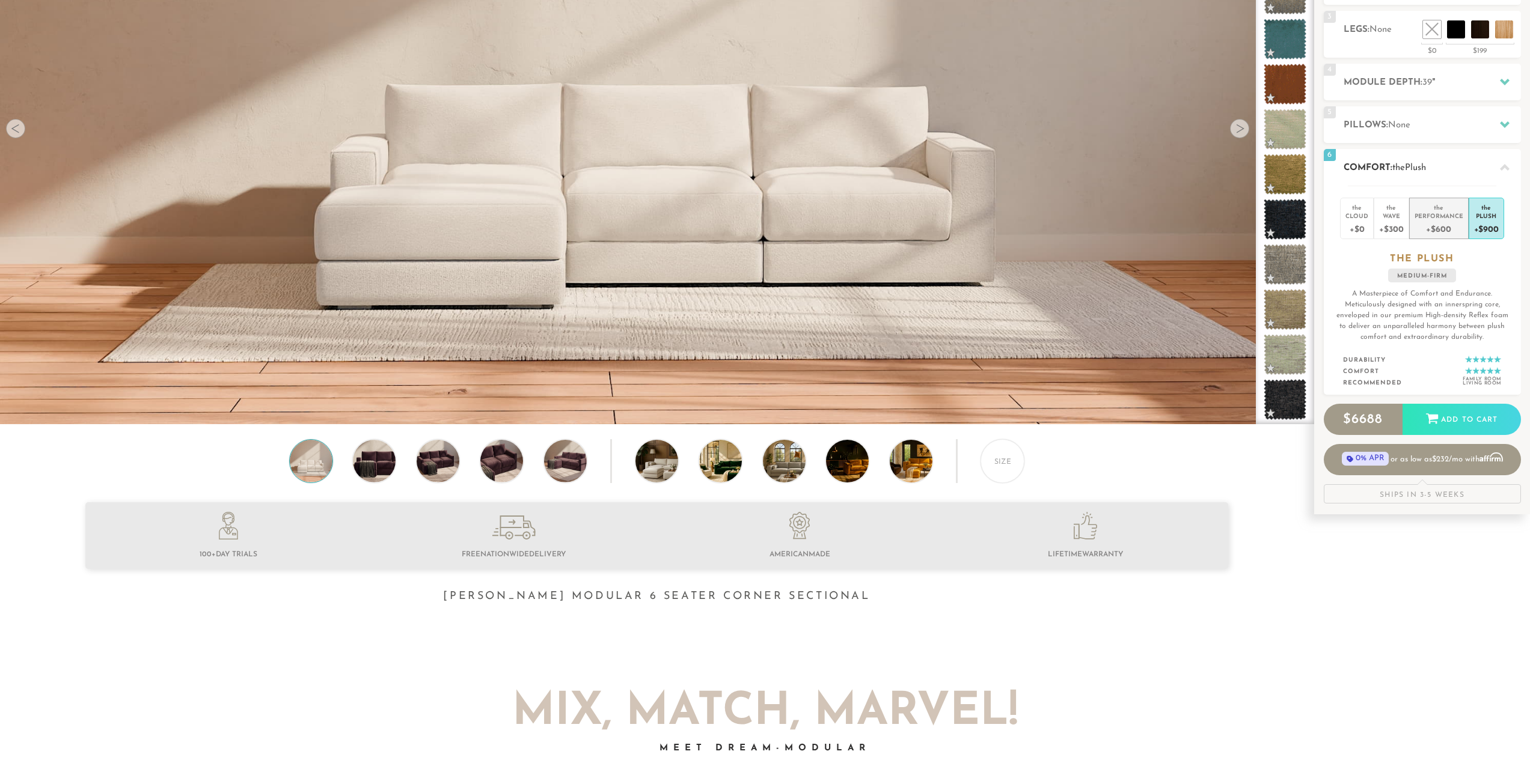
click at [1439, 219] on div "Performance" at bounding box center [1439, 215] width 49 height 9
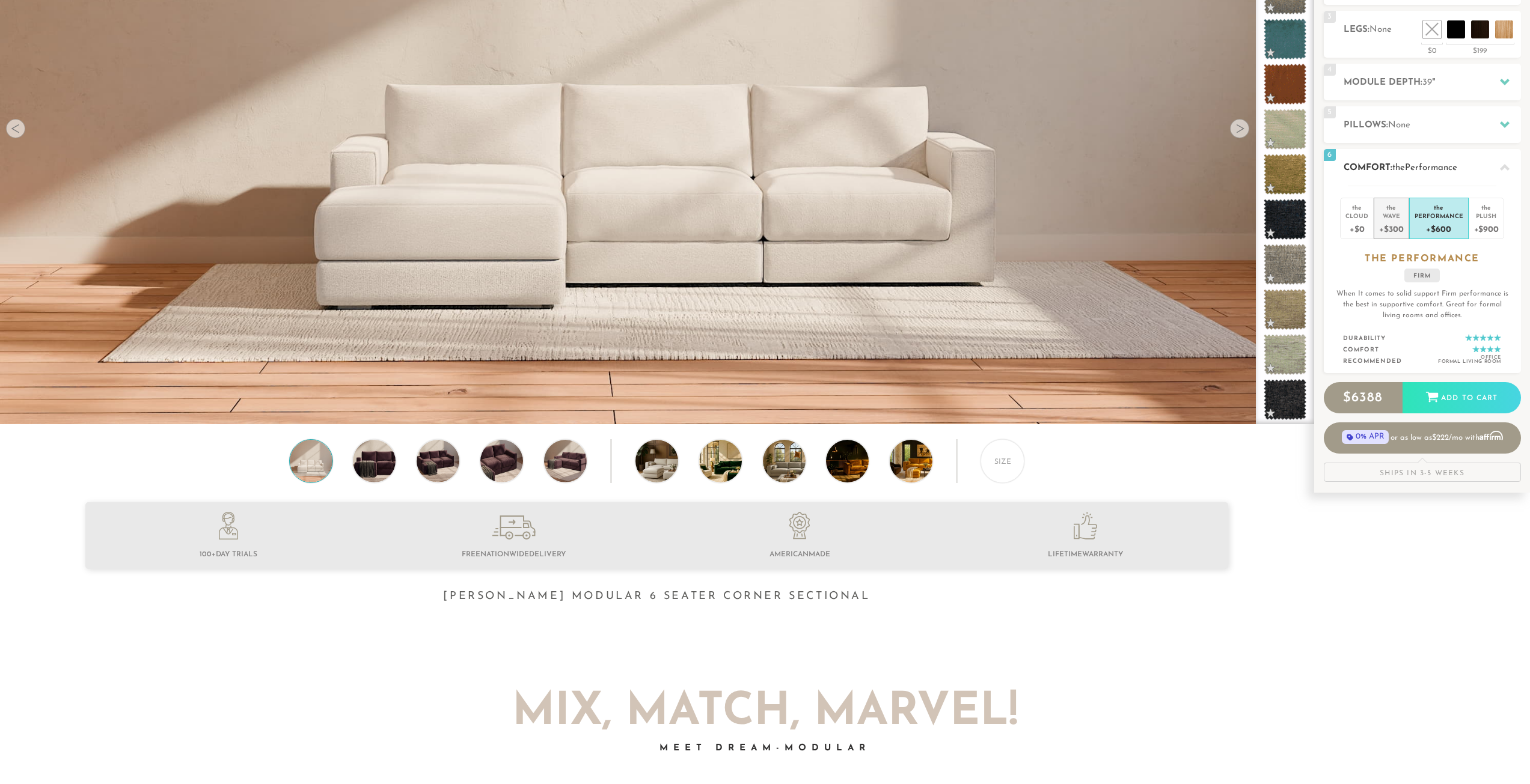
click at [1394, 225] on div "+$300" at bounding box center [1391, 229] width 24 height 17
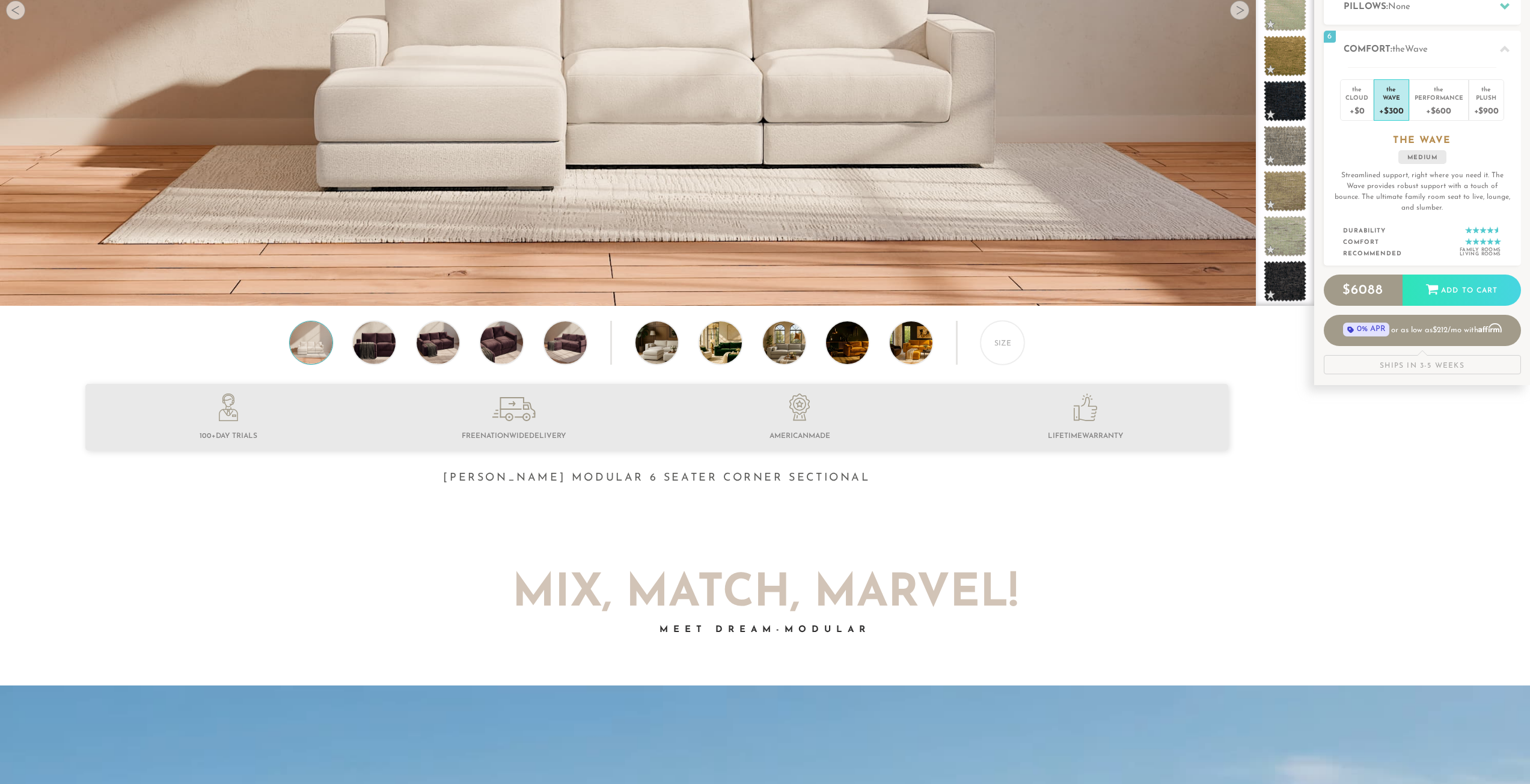
scroll to position [361, 0]
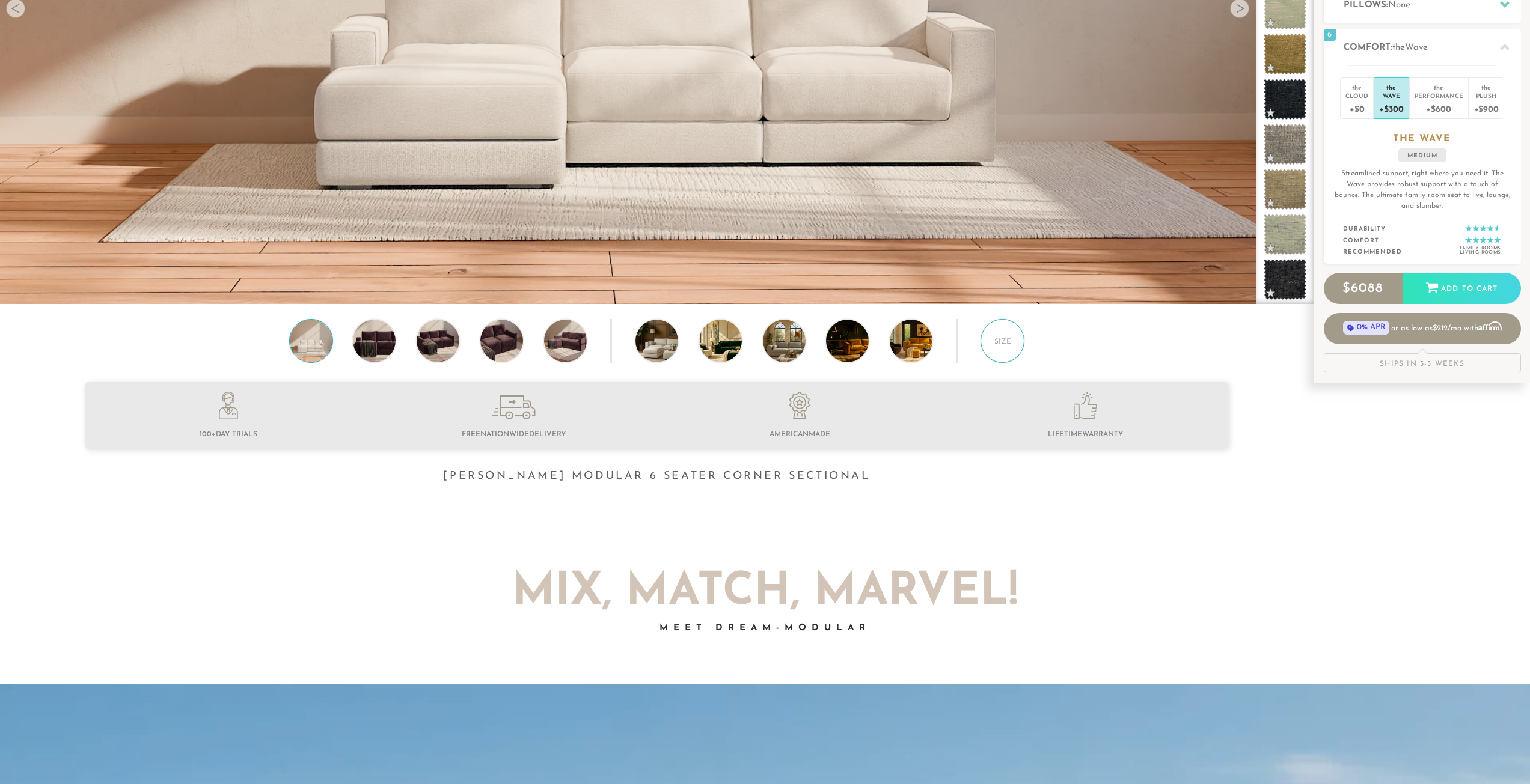
click at [999, 341] on div "Size" at bounding box center [1003, 341] width 44 height 44
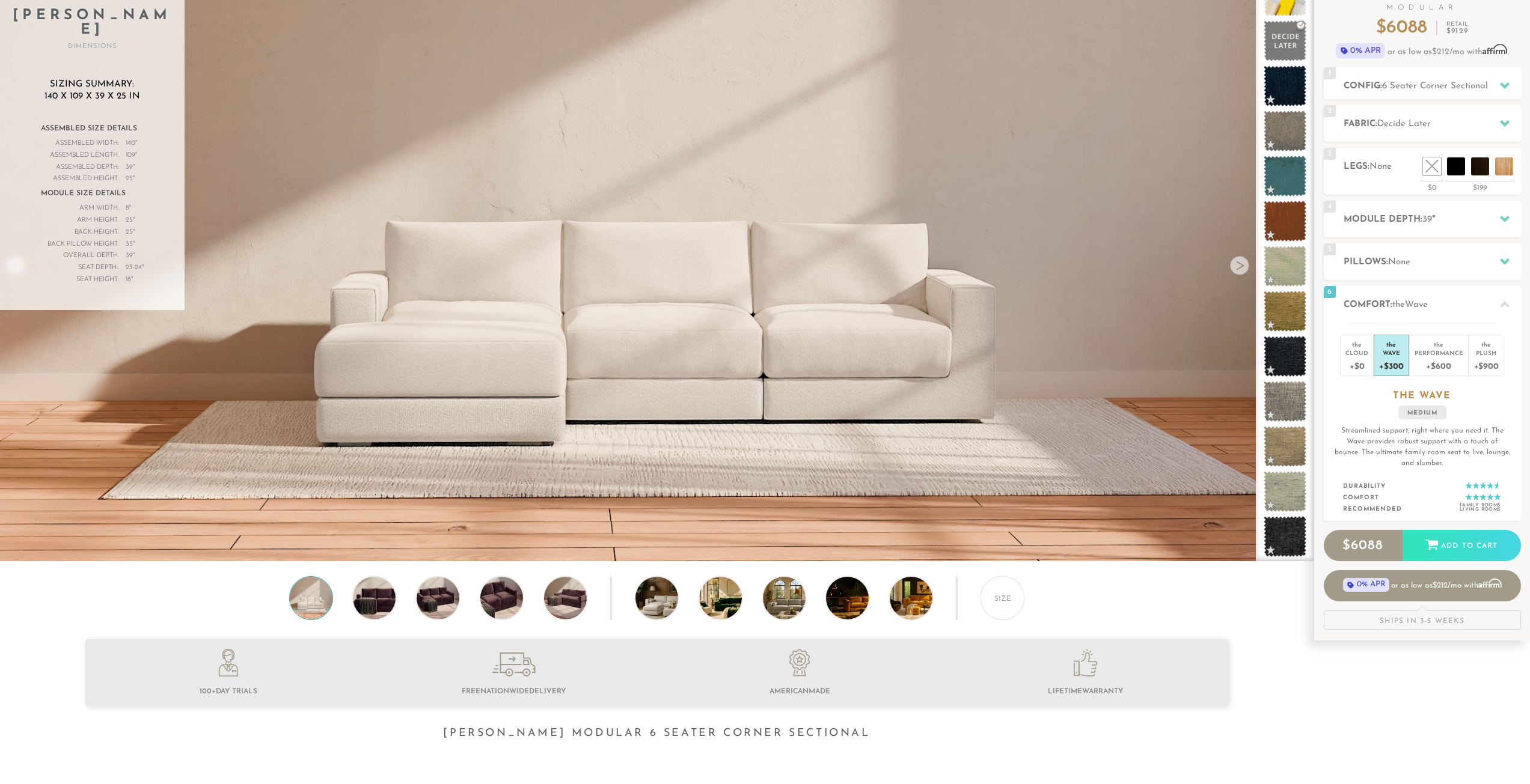
scroll to position [0, 0]
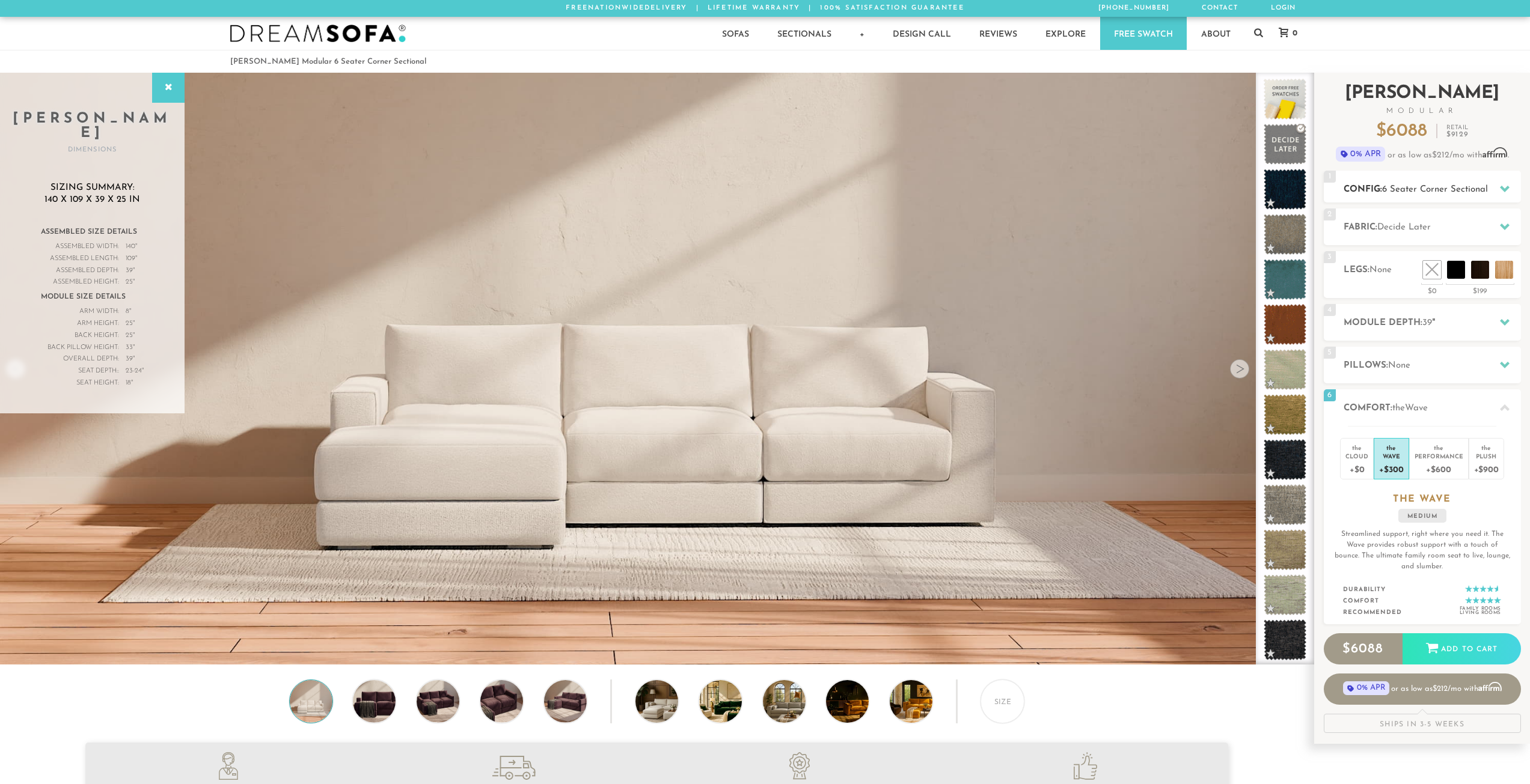
click at [1410, 191] on span "6 Seater Corner Sectional" at bounding box center [1435, 189] width 106 height 9
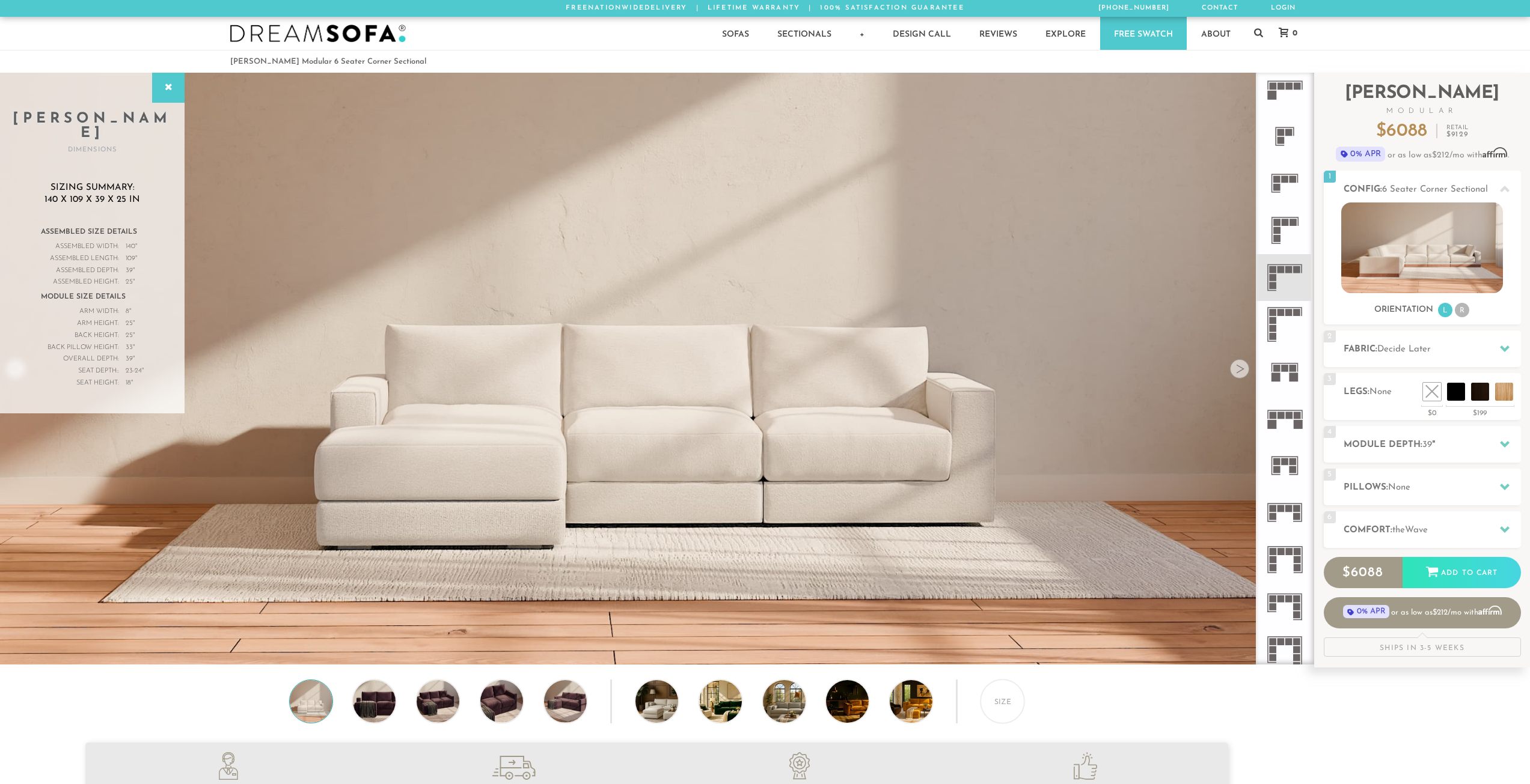
click at [1283, 186] on icon at bounding box center [1284, 183] width 47 height 46
click at [1283, 275] on icon at bounding box center [1284, 277] width 47 height 46
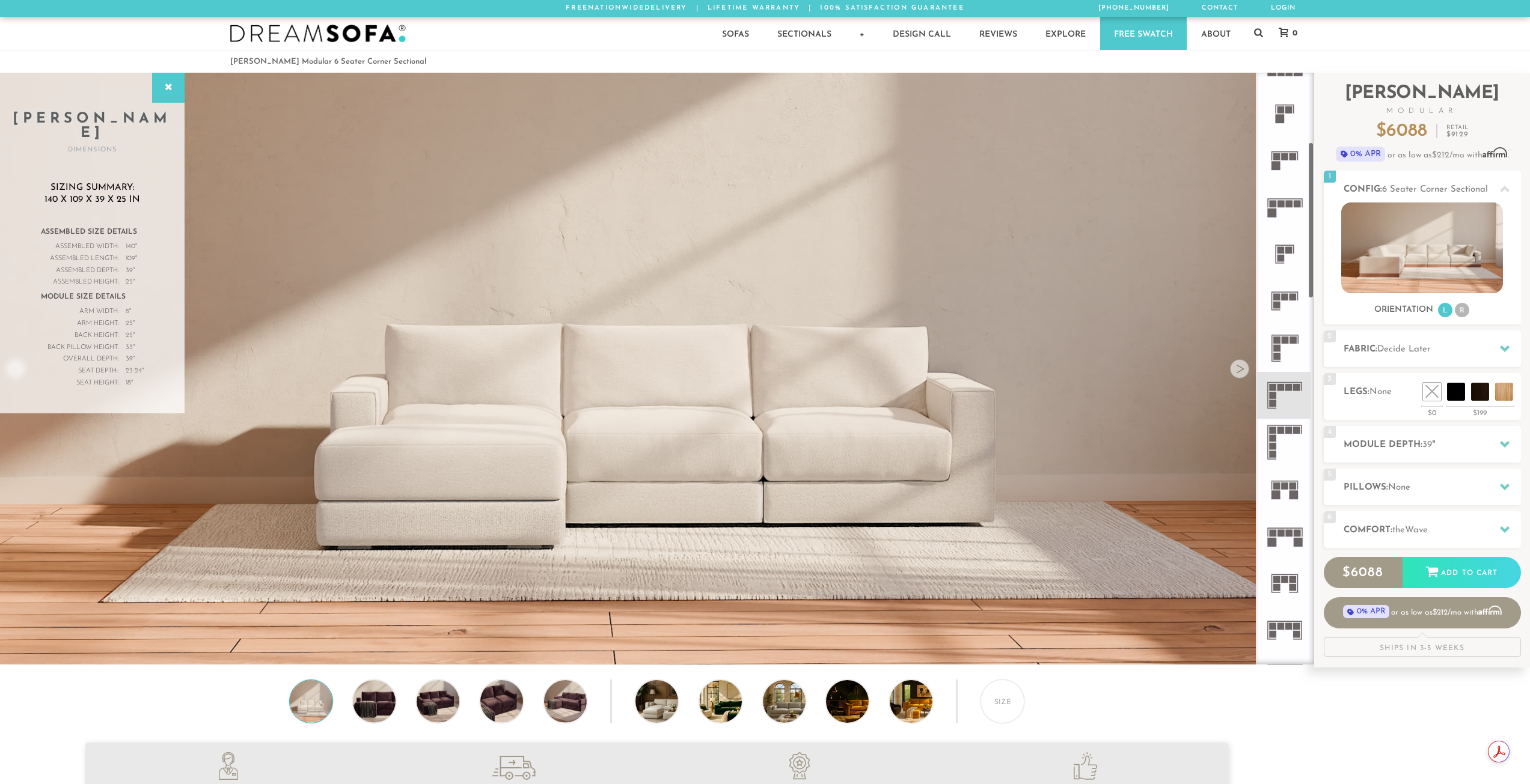
scroll to position [263, 0]
click at [1286, 211] on icon at bounding box center [1284, 209] width 47 height 46
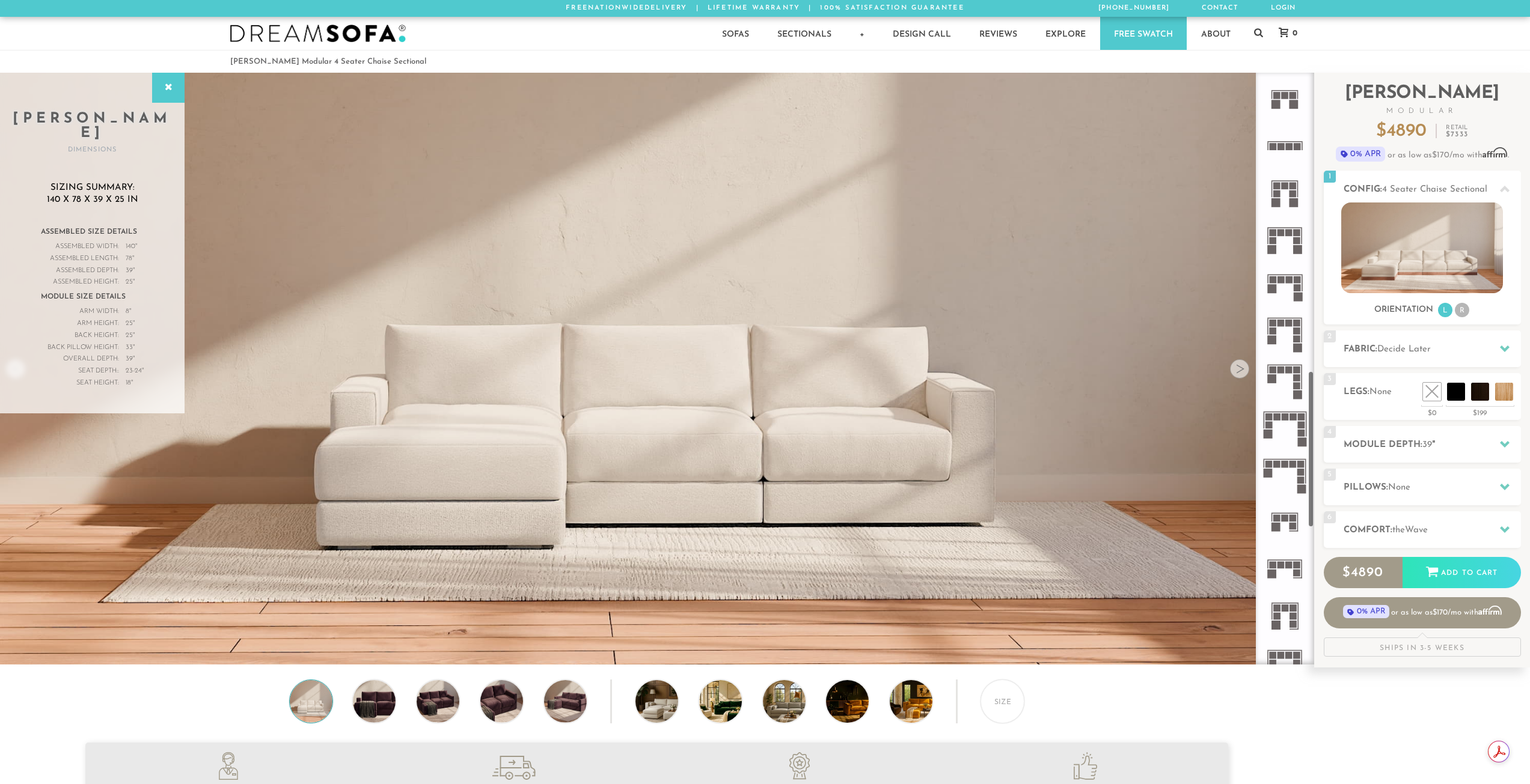
scroll to position [1131, 0]
click at [1283, 231] on rect at bounding box center [1281, 229] width 7 height 7
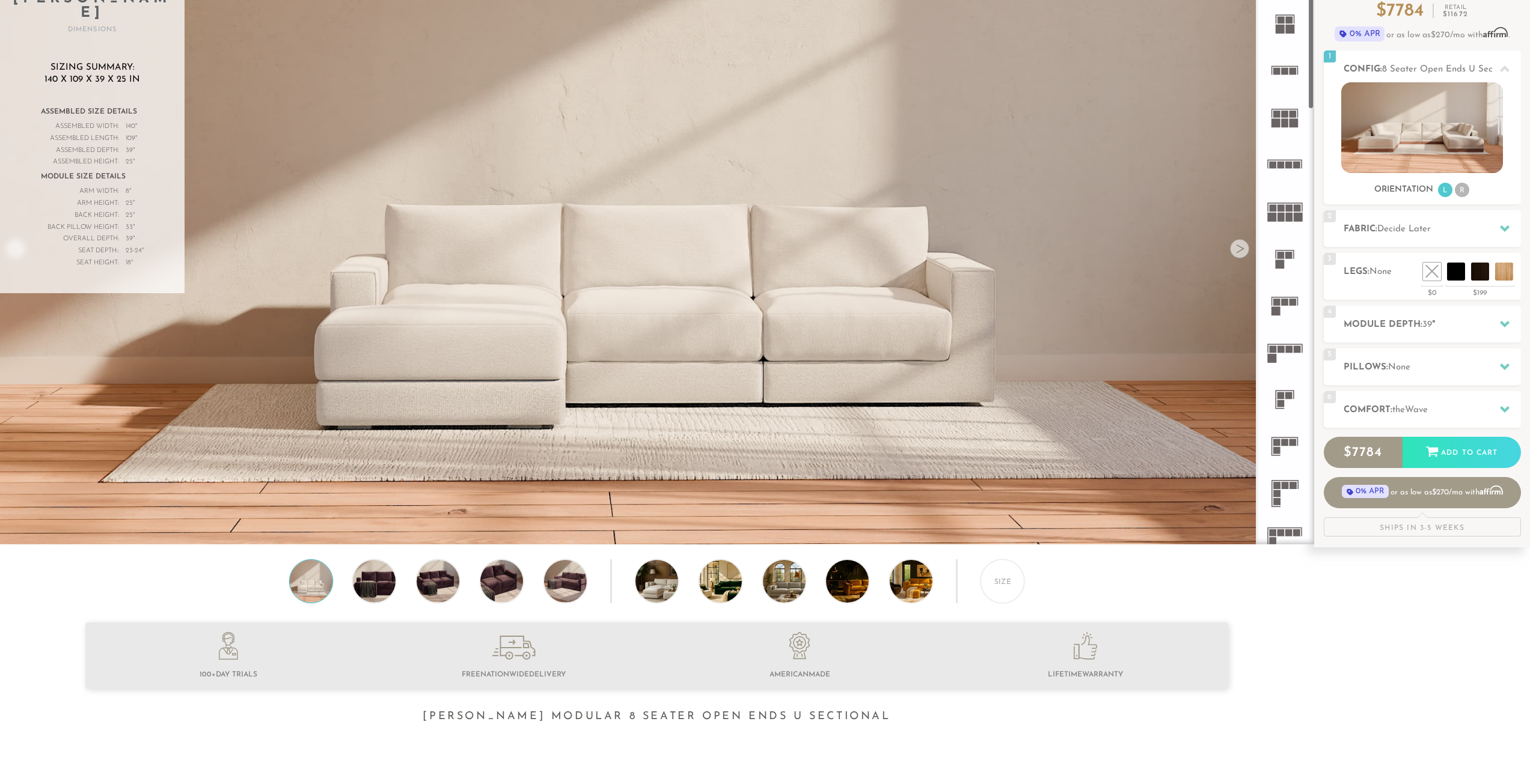
click at [1293, 349] on rect at bounding box center [1289, 349] width 7 height 7
click at [1283, 218] on rect at bounding box center [1281, 217] width 7 height 9
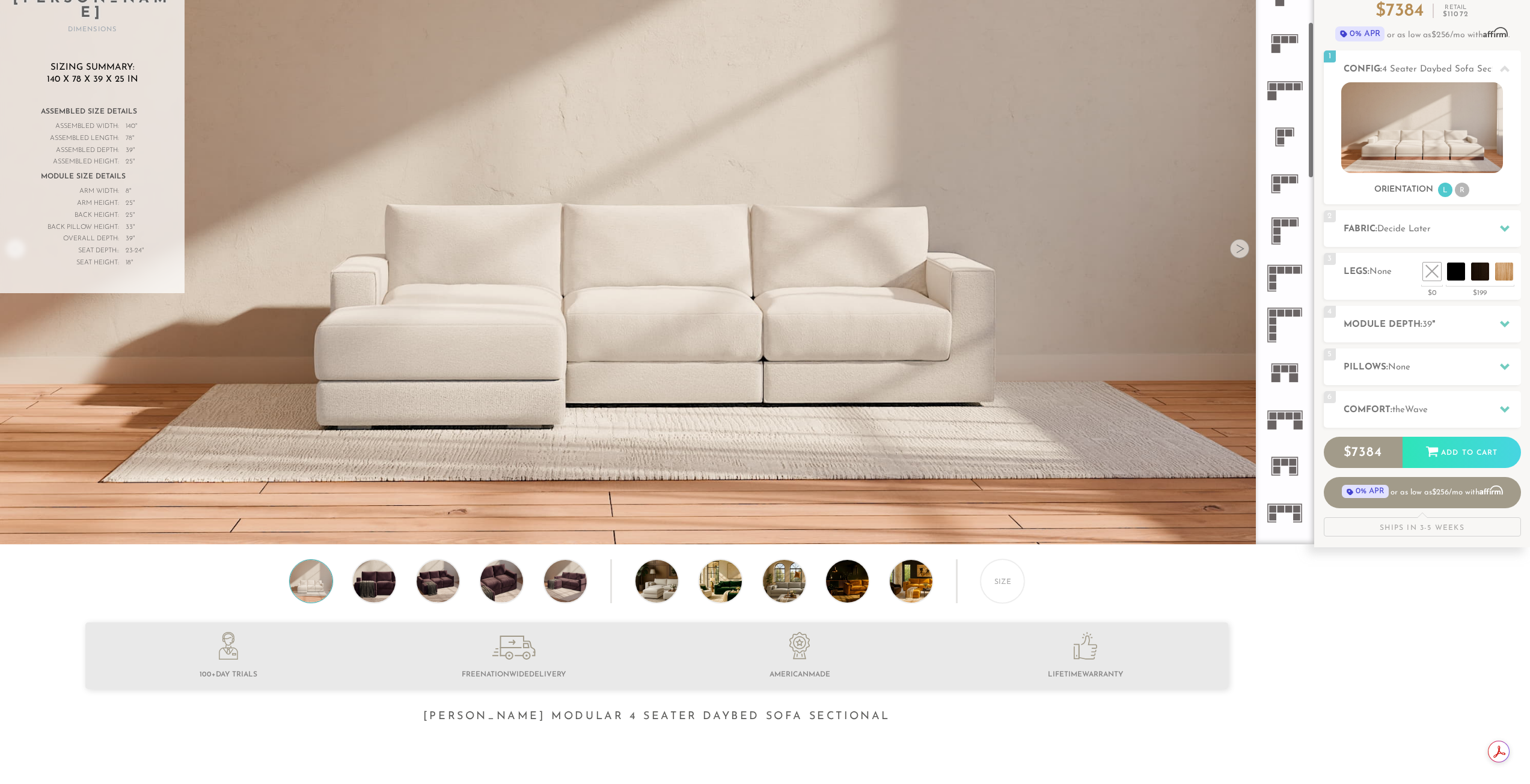
scroll to position [262, 0]
click at [1288, 234] on icon at bounding box center [1284, 230] width 47 height 46
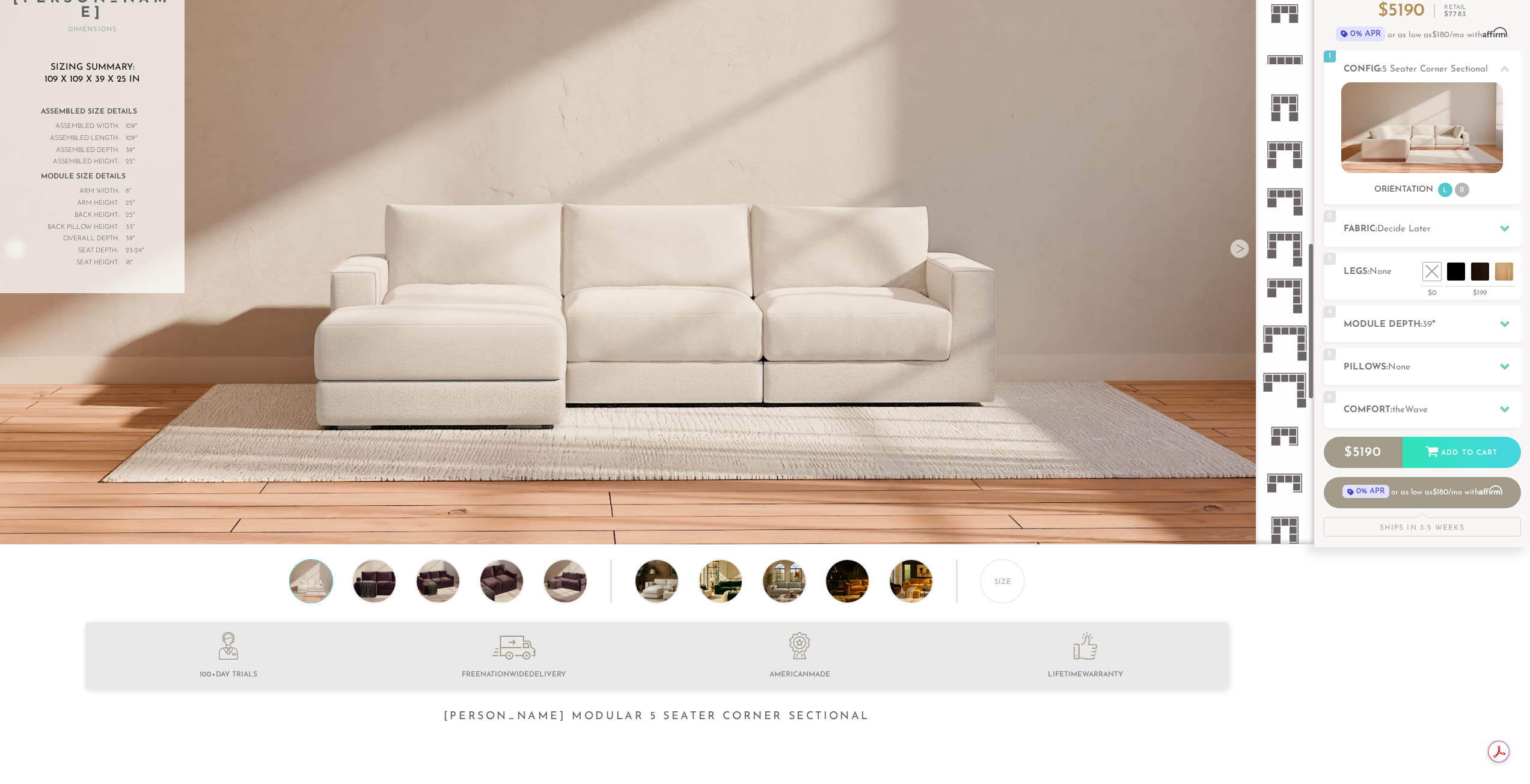
scroll to position [1104, 0]
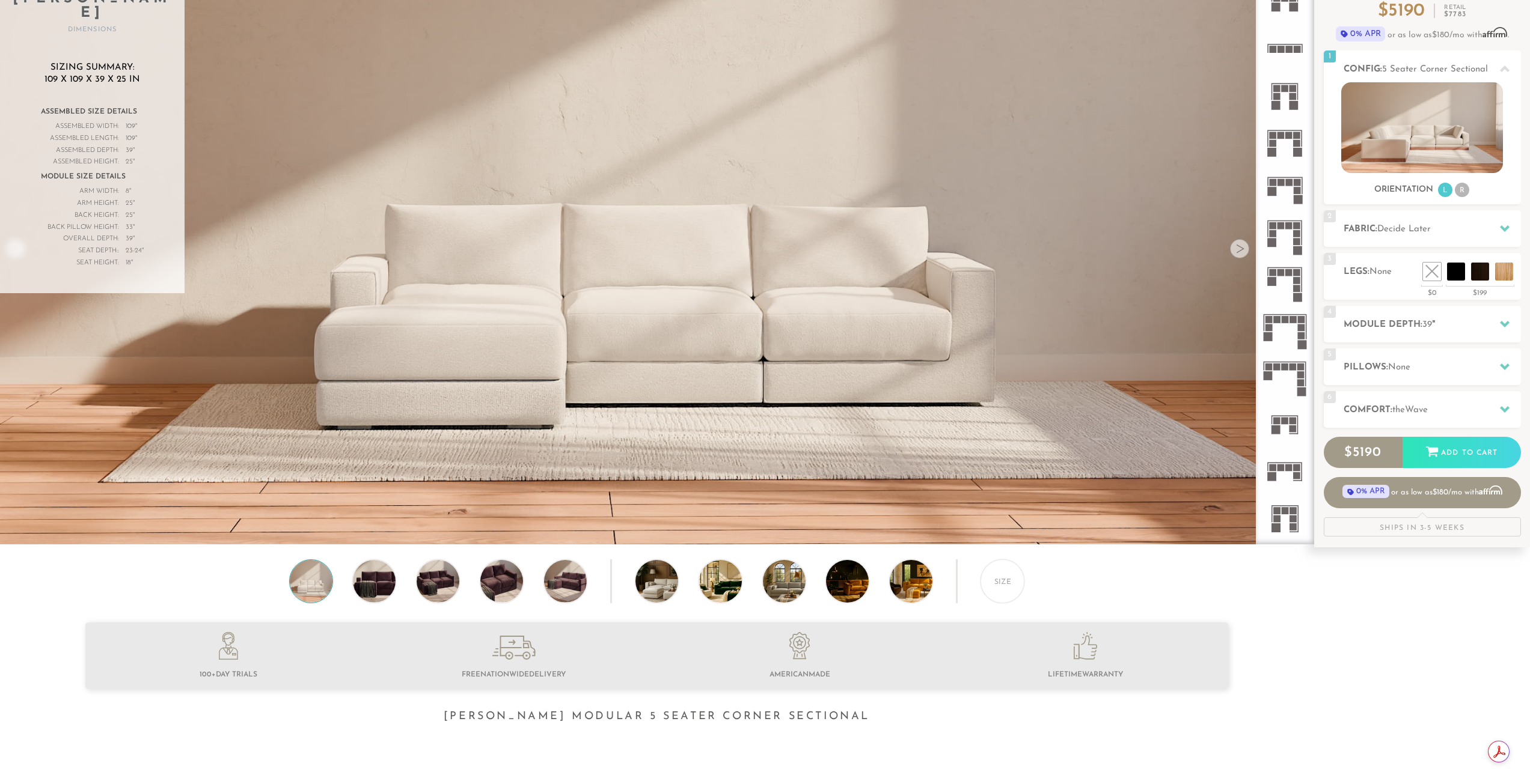
click at [1293, 201] on icon at bounding box center [1284, 189] width 47 height 46
click at [1300, 464] on icon at bounding box center [1284, 471] width 47 height 46
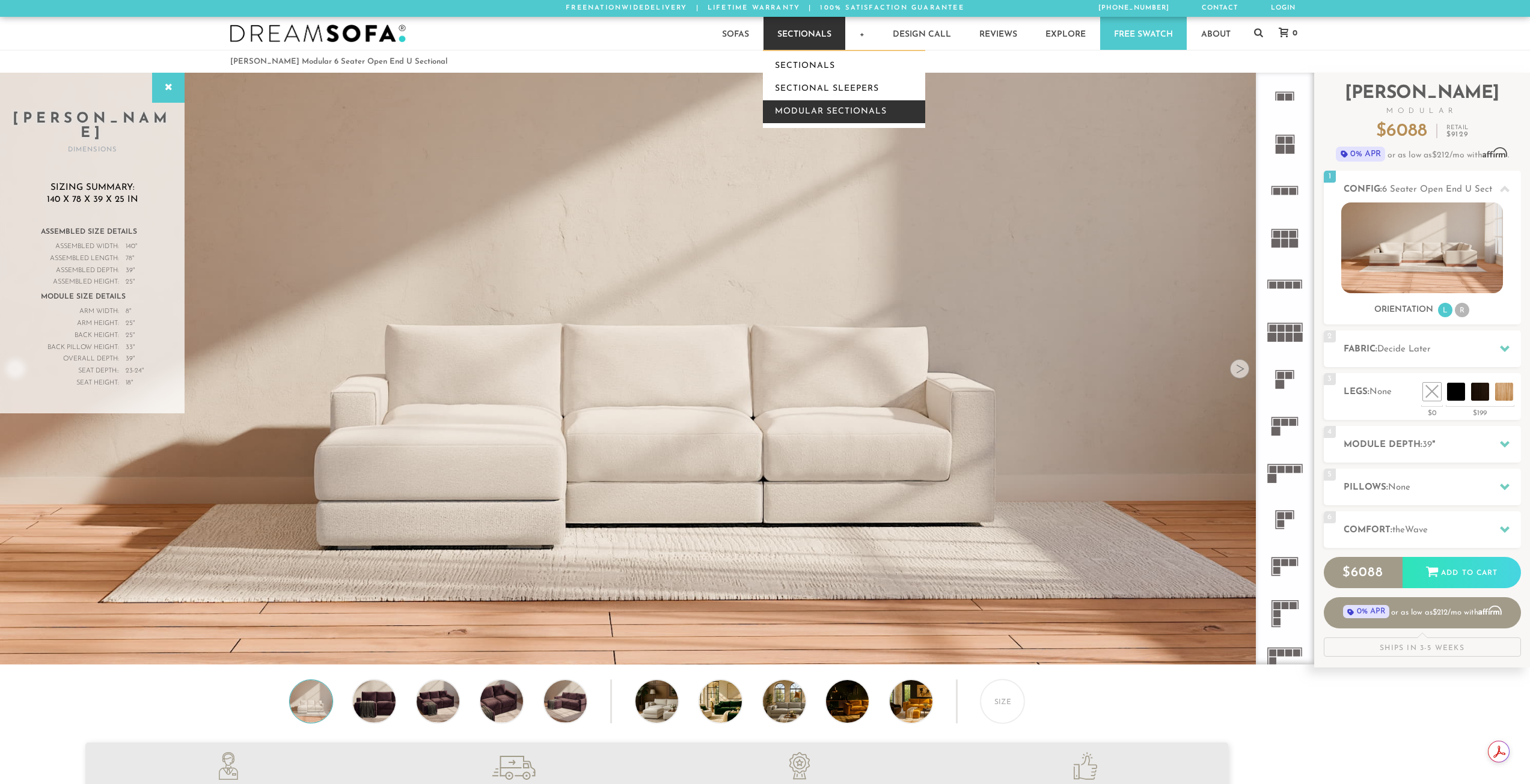
click at [814, 110] on link "Modular Sectionals" at bounding box center [844, 111] width 162 height 23
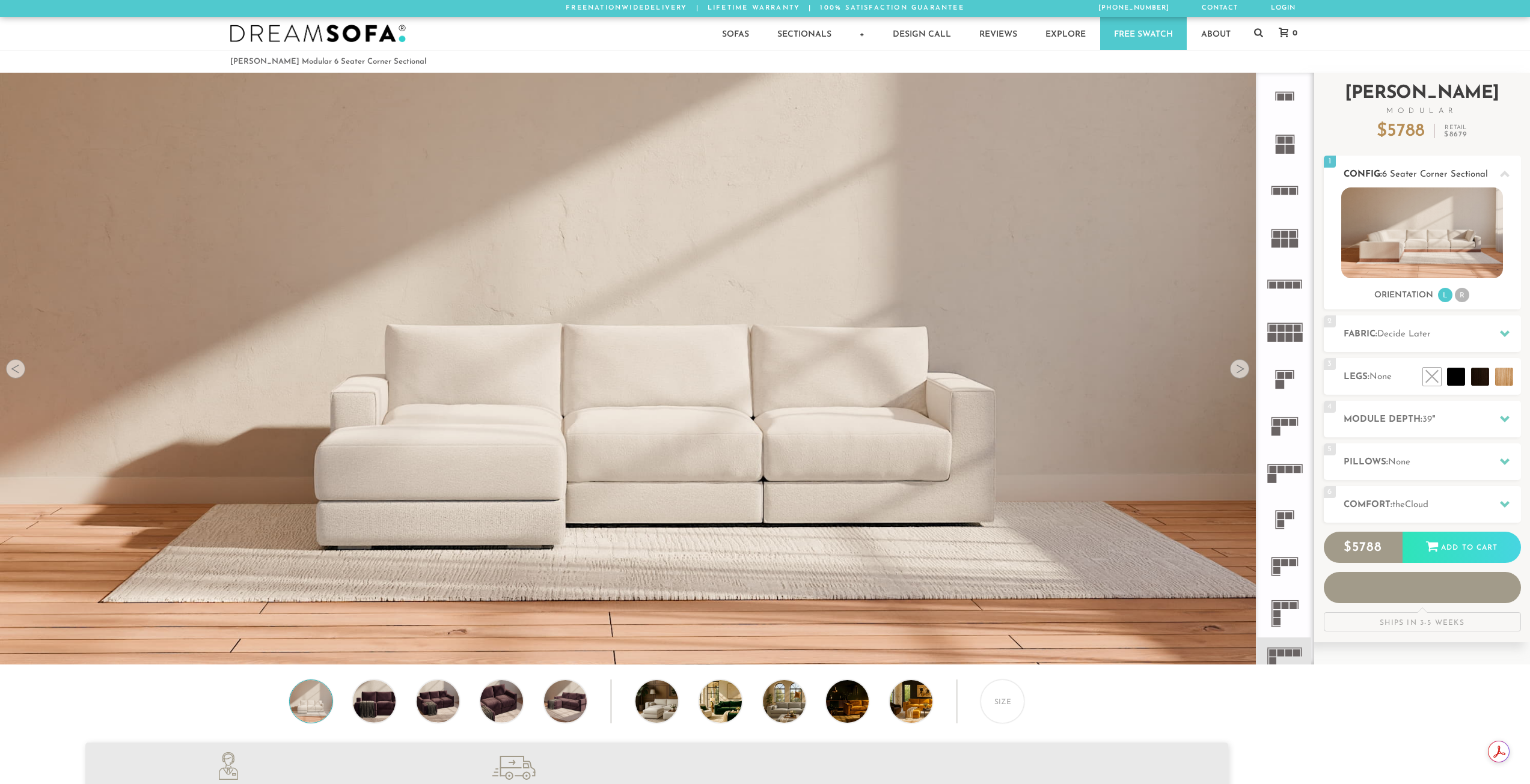
scroll to position [15337, 1521]
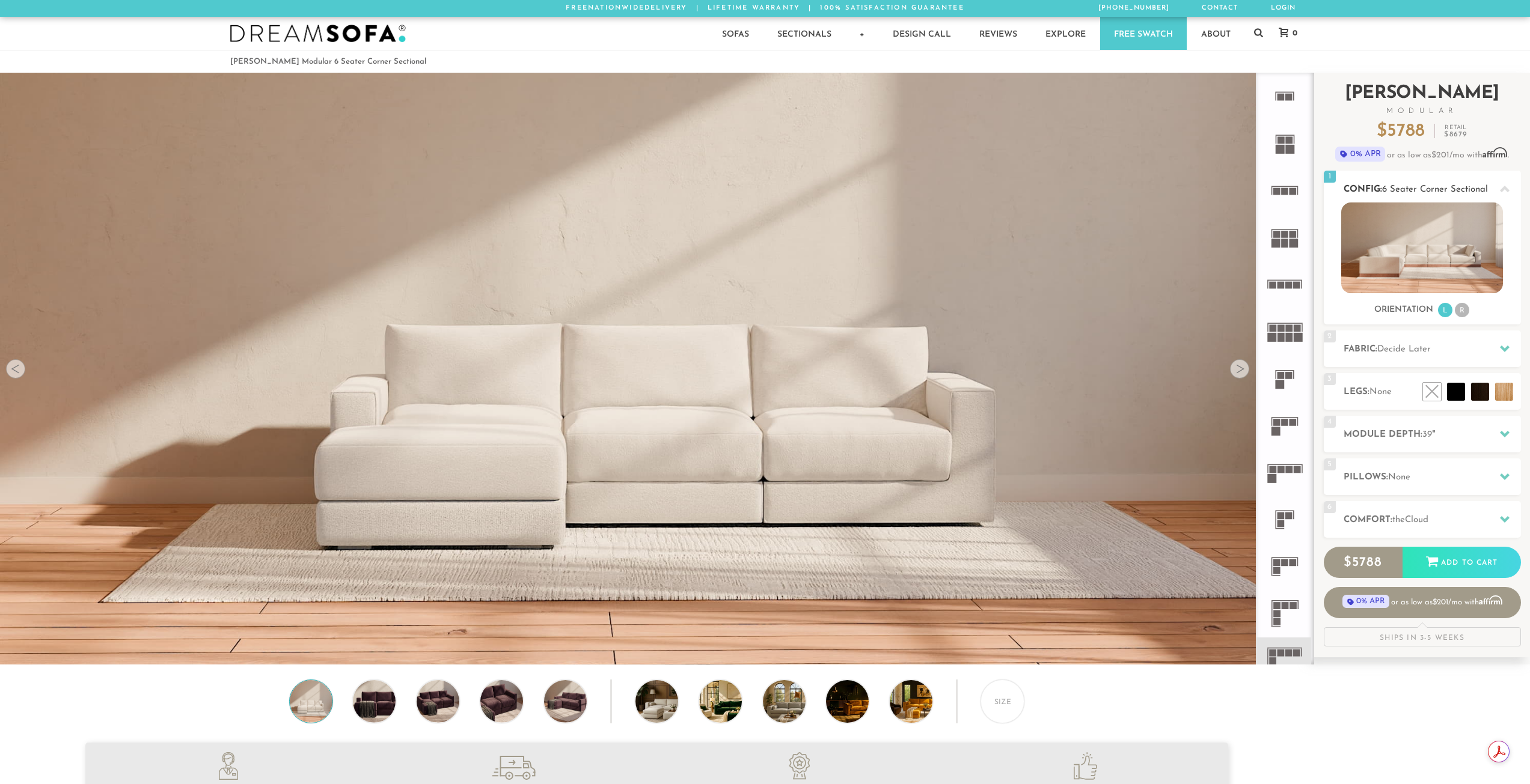
click at [1443, 246] on img at bounding box center [1422, 247] width 162 height 91
click at [996, 712] on div "Size" at bounding box center [1003, 702] width 44 height 44
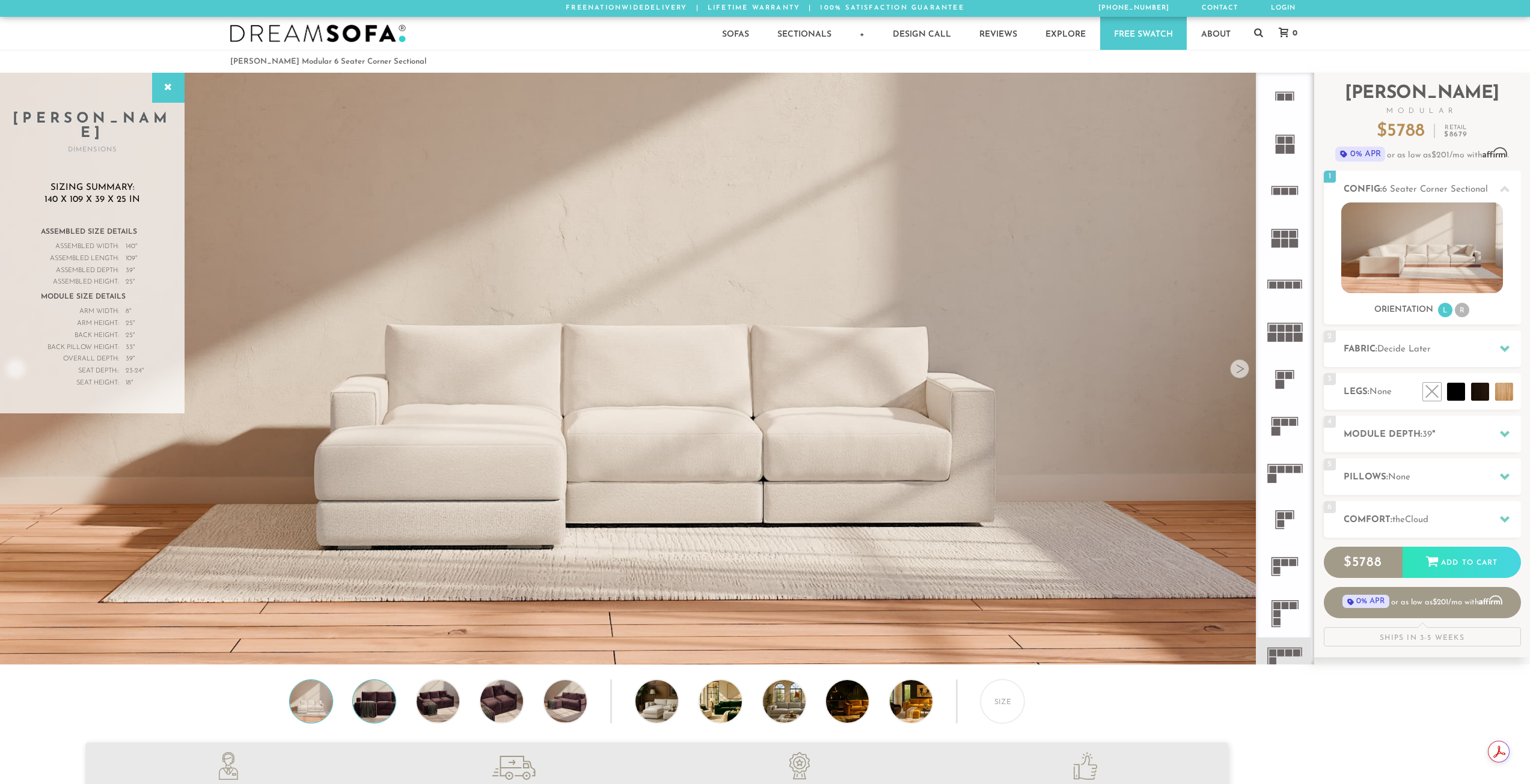
click at [378, 712] on img at bounding box center [374, 701] width 51 height 43
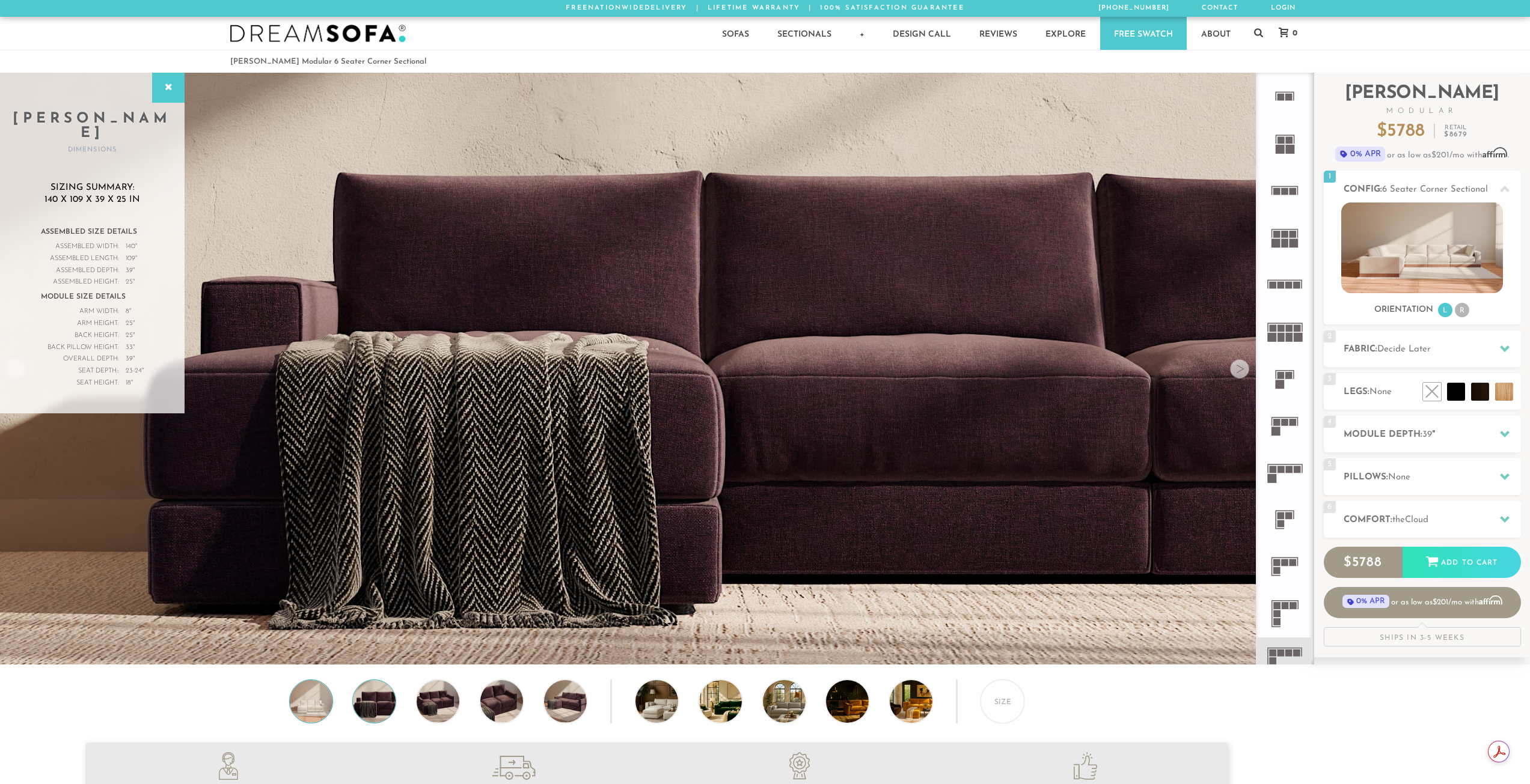
click at [322, 718] on img at bounding box center [311, 701] width 51 height 43
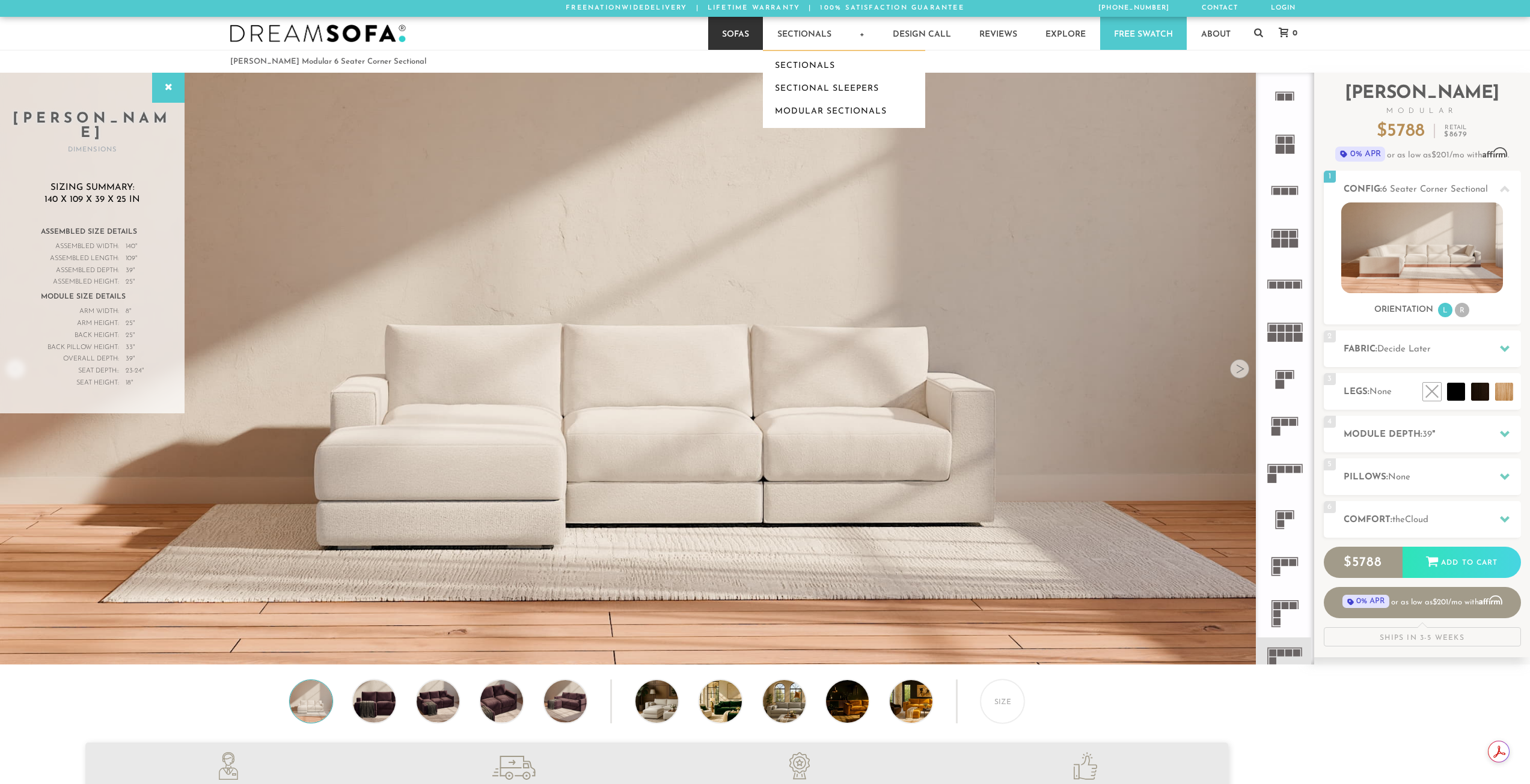
click at [728, 32] on link "Sofas" at bounding box center [735, 33] width 54 height 33
